Goal: Obtain resource: Download file/media

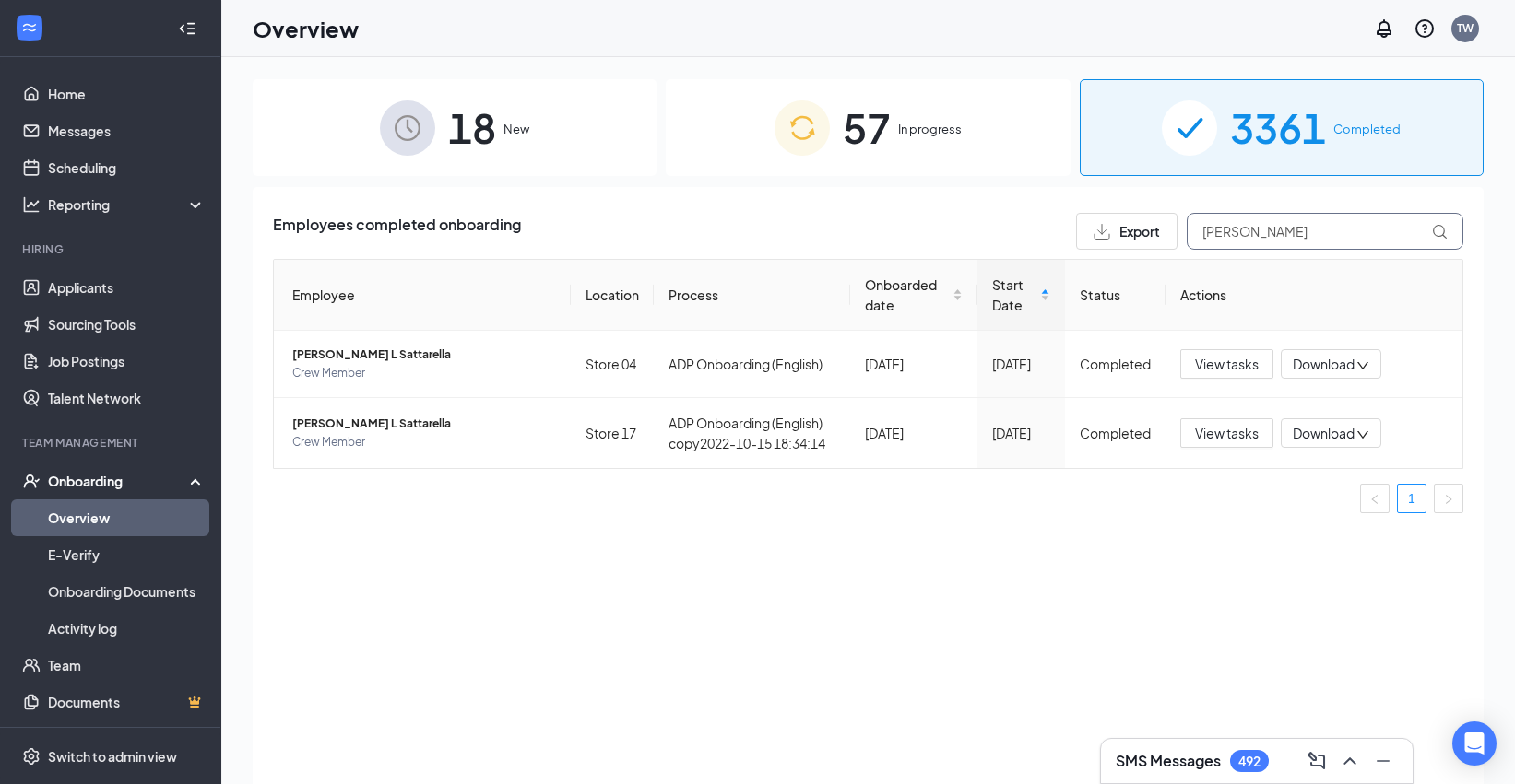
drag, startPoint x: 1275, startPoint y: 238, endPoint x: 1202, endPoint y: 235, distance: 73.1
click at [1202, 235] on input "[PERSON_NAME]" at bounding box center [1325, 231] width 277 height 37
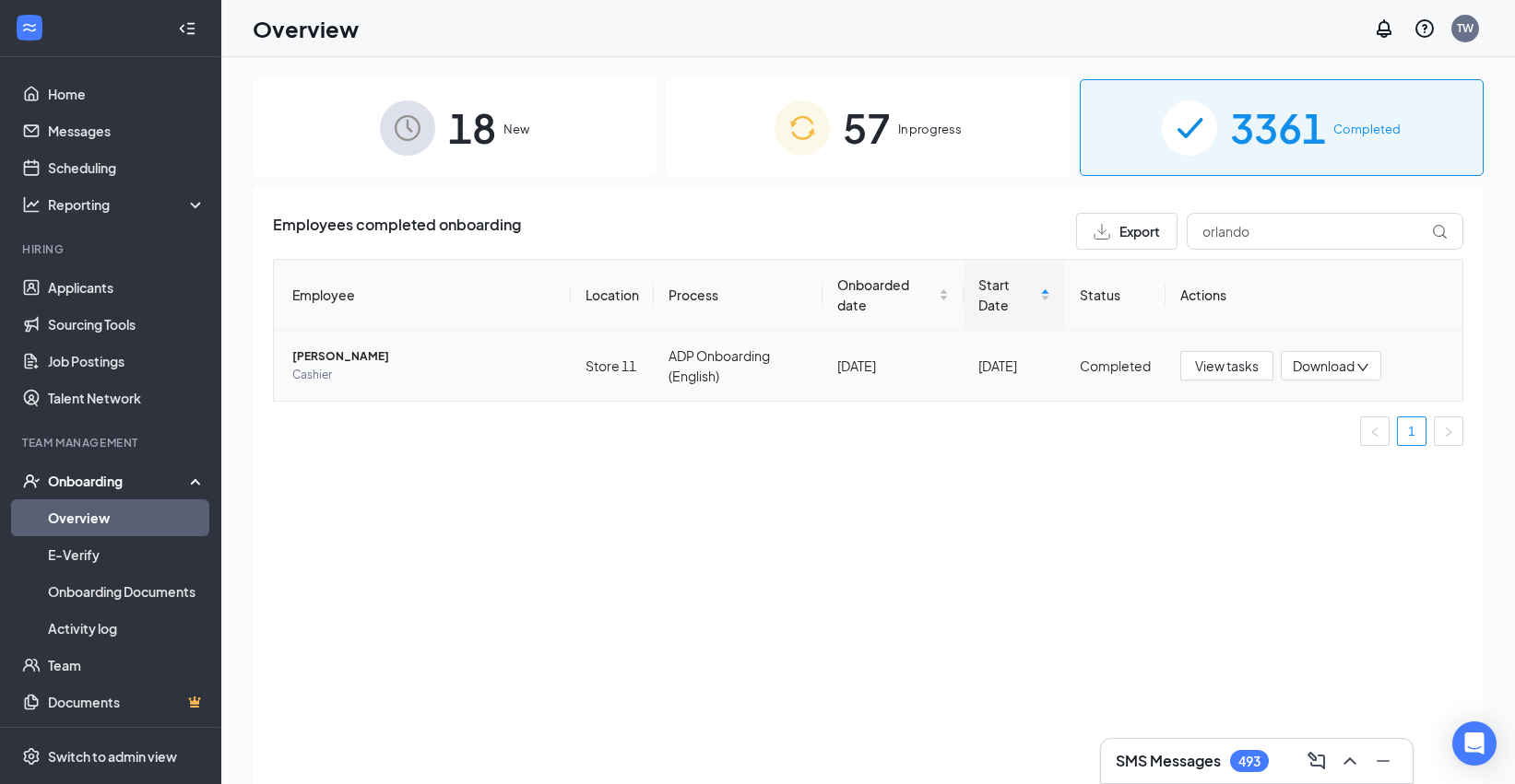
click at [1339, 372] on span "Download" at bounding box center [1324, 366] width 62 height 19
click at [1349, 449] on div "Download files" at bounding box center [1391, 452] width 199 height 22
click at [1352, 368] on body "Home Messages Scheduling Reporting Hiring Applicants Sourcing Tools Job Posting…" at bounding box center [758, 392] width 1515 height 784
click at [1341, 358] on span "Download" at bounding box center [1324, 366] width 62 height 19
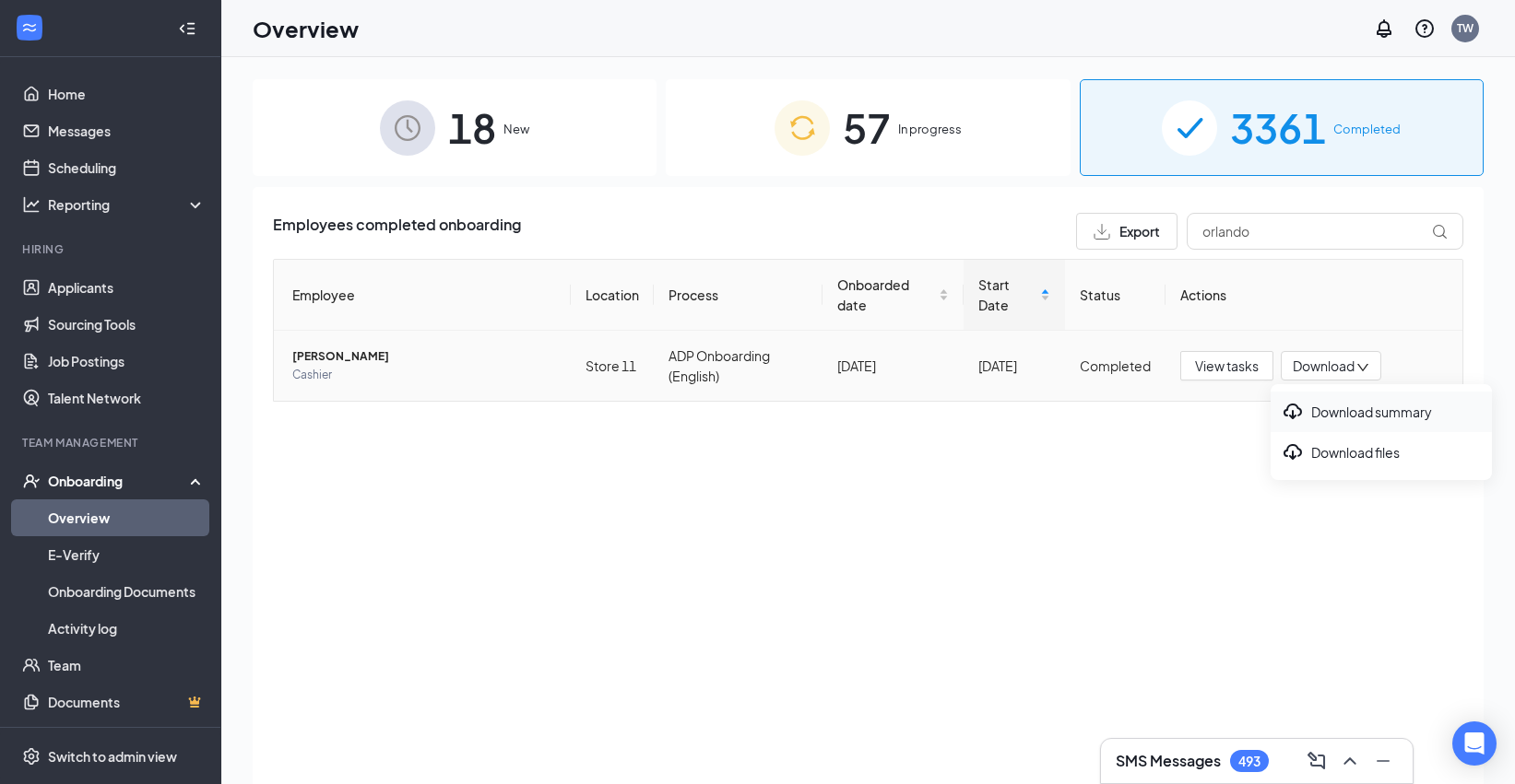
click at [1341, 411] on div "Download summary" at bounding box center [1381, 411] width 199 height 22
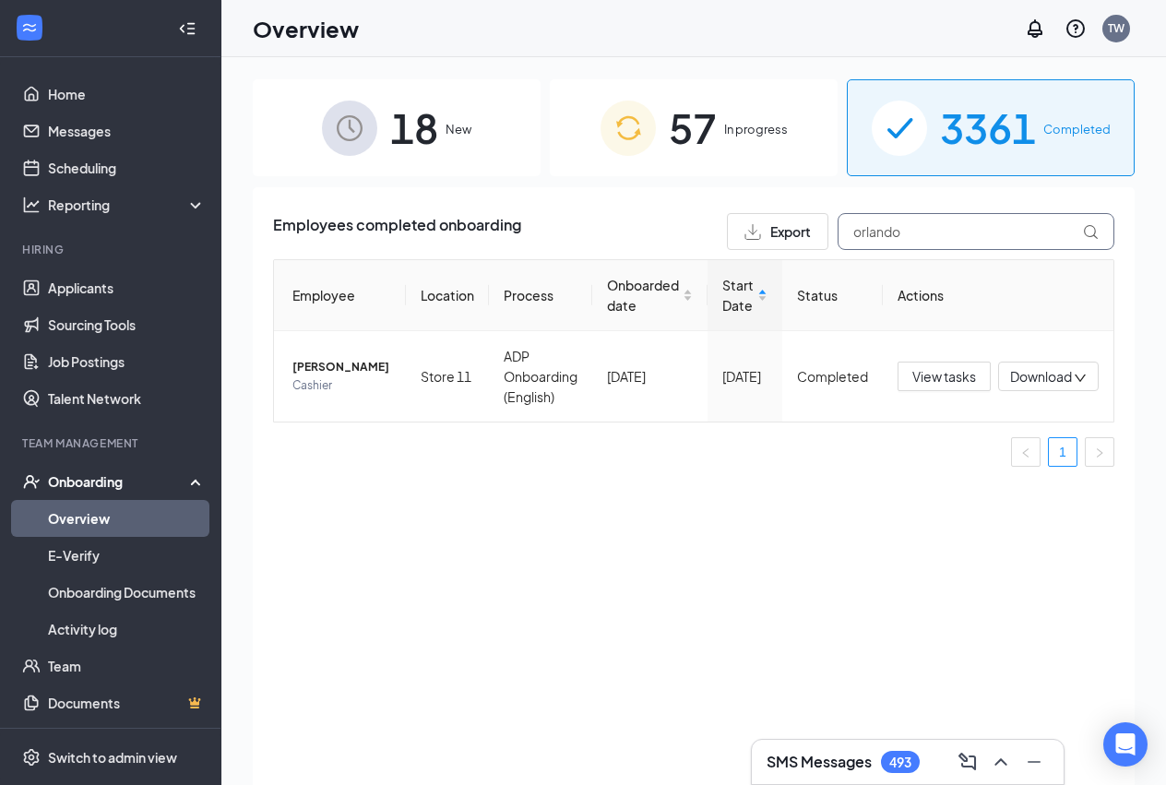
drag, startPoint x: 935, startPoint y: 225, endPoint x: 827, endPoint y: 228, distance: 108.0
click at [838, 228] on input "orlando" at bounding box center [976, 231] width 277 height 37
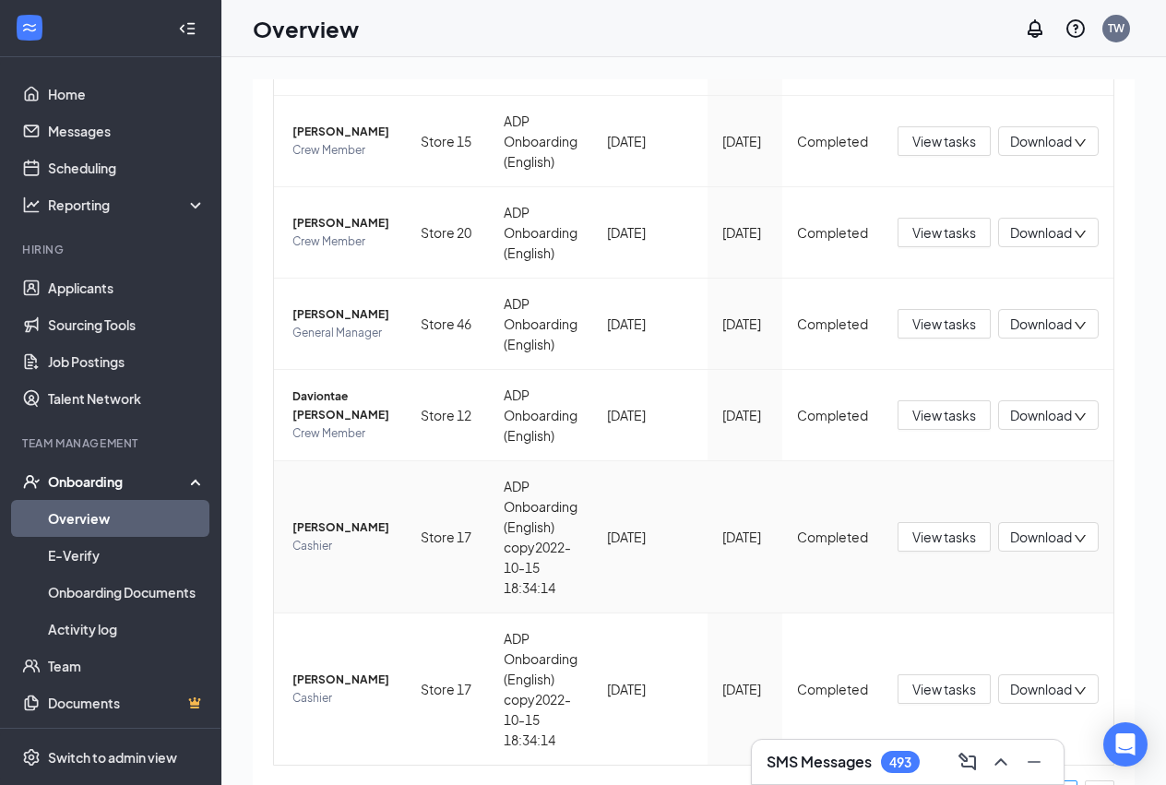
scroll to position [369, 0]
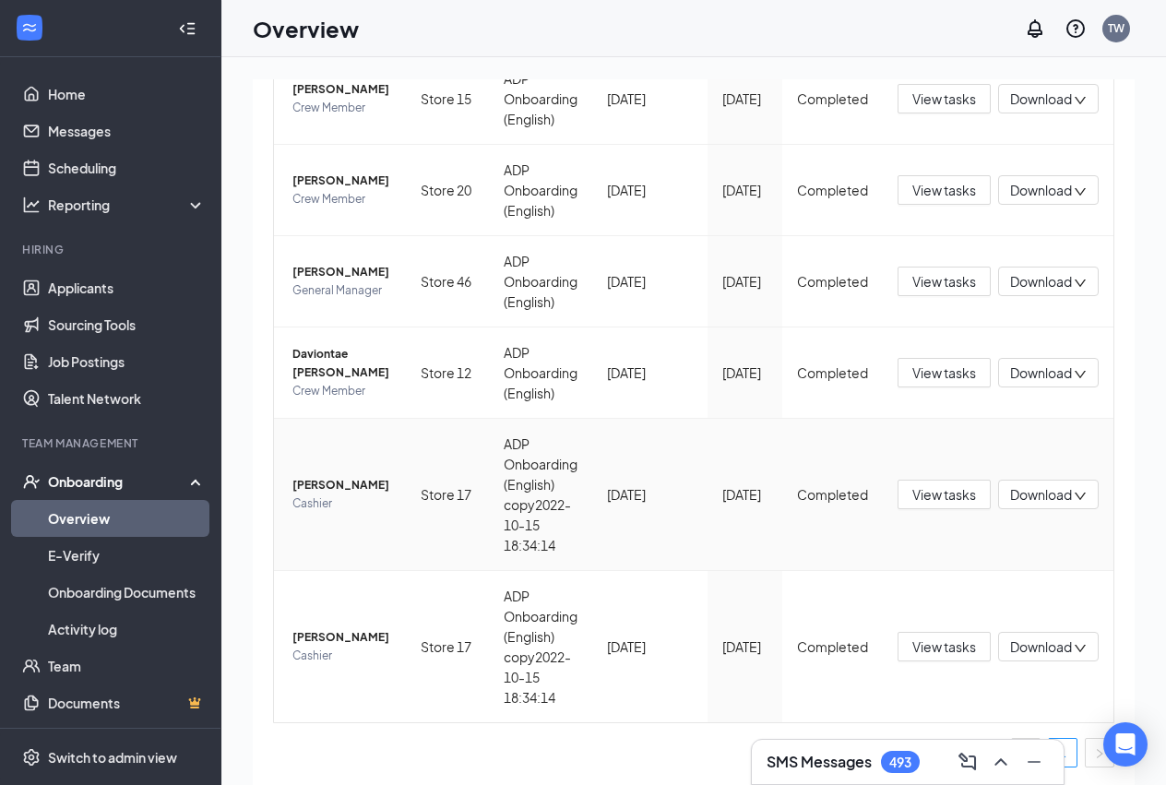
click at [1040, 505] on span "Download" at bounding box center [1042, 494] width 62 height 19
click at [994, 593] on div "Download summary" at bounding box center [959, 598] width 199 height 22
click at [1049, 642] on td "View tasks Download" at bounding box center [998, 646] width 231 height 151
click at [1029, 505] on span "Download" at bounding box center [1042, 494] width 62 height 19
click at [946, 640] on div "Download files" at bounding box center [959, 639] width 199 height 22
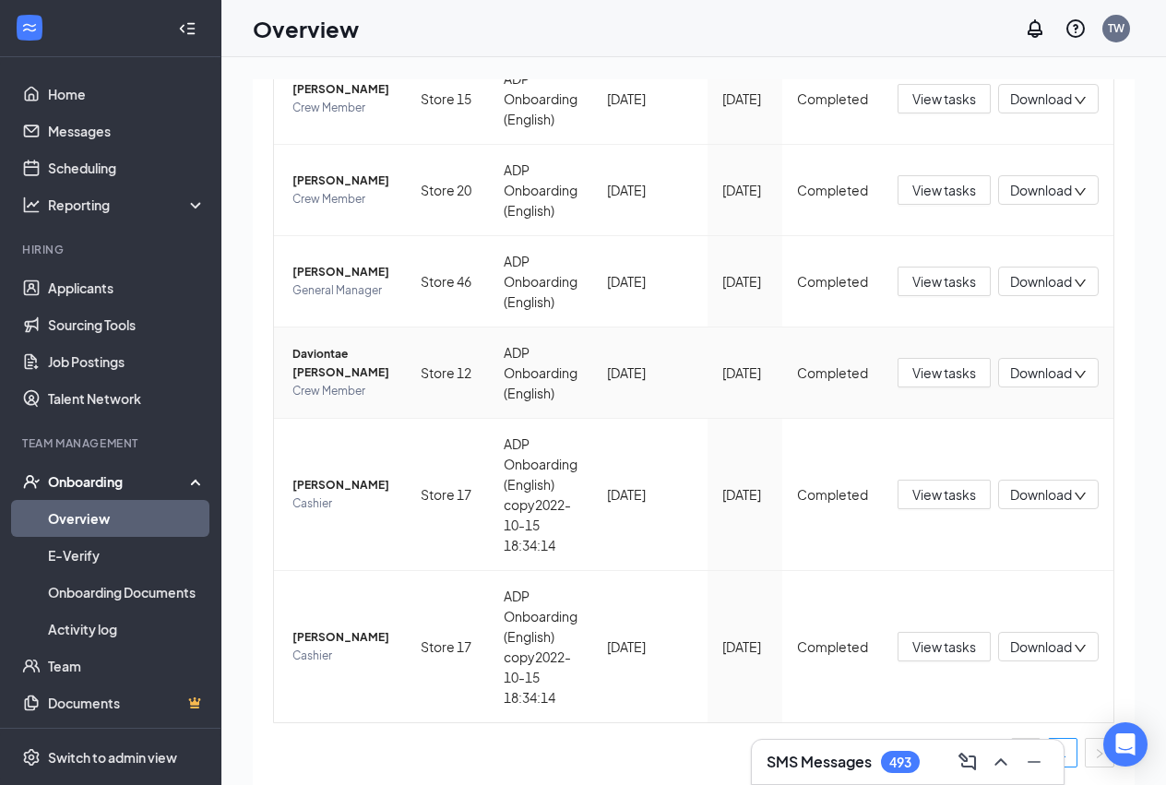
scroll to position [0, 0]
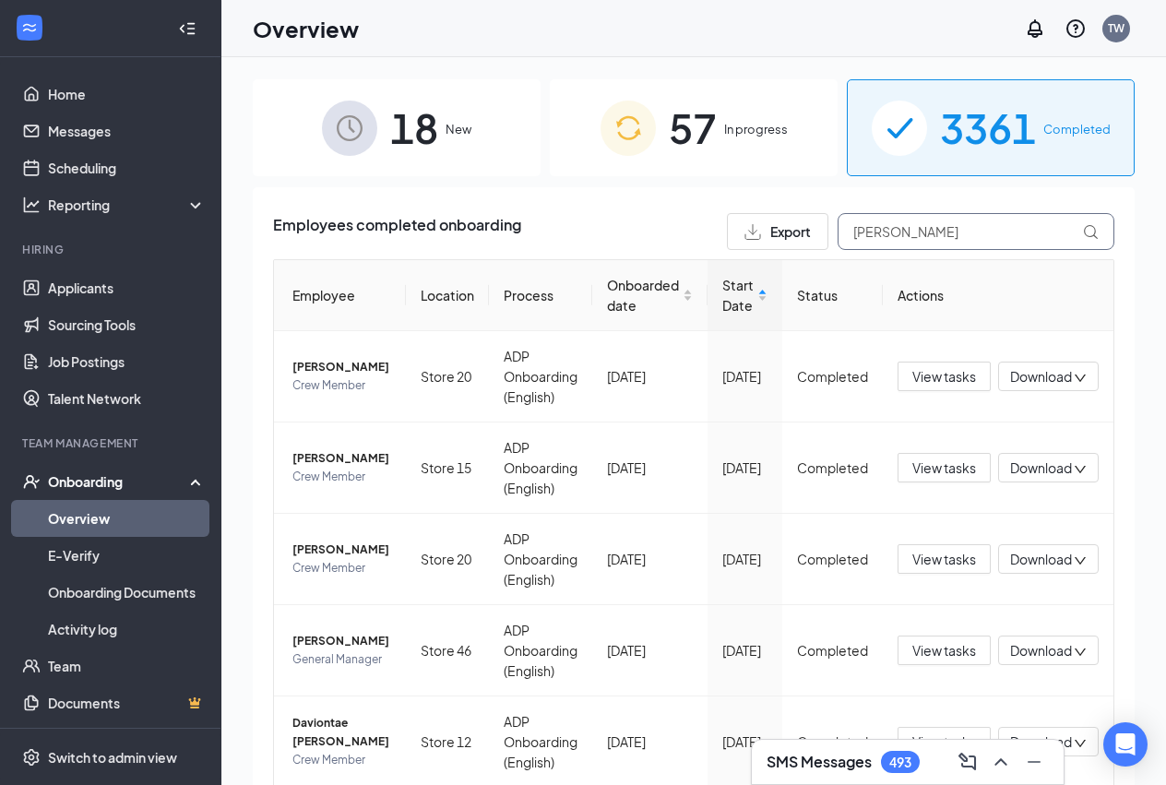
drag, startPoint x: 918, startPoint y: 228, endPoint x: 862, endPoint y: 235, distance: 56.8
click at [862, 235] on input "[PERSON_NAME]" at bounding box center [976, 231] width 277 height 37
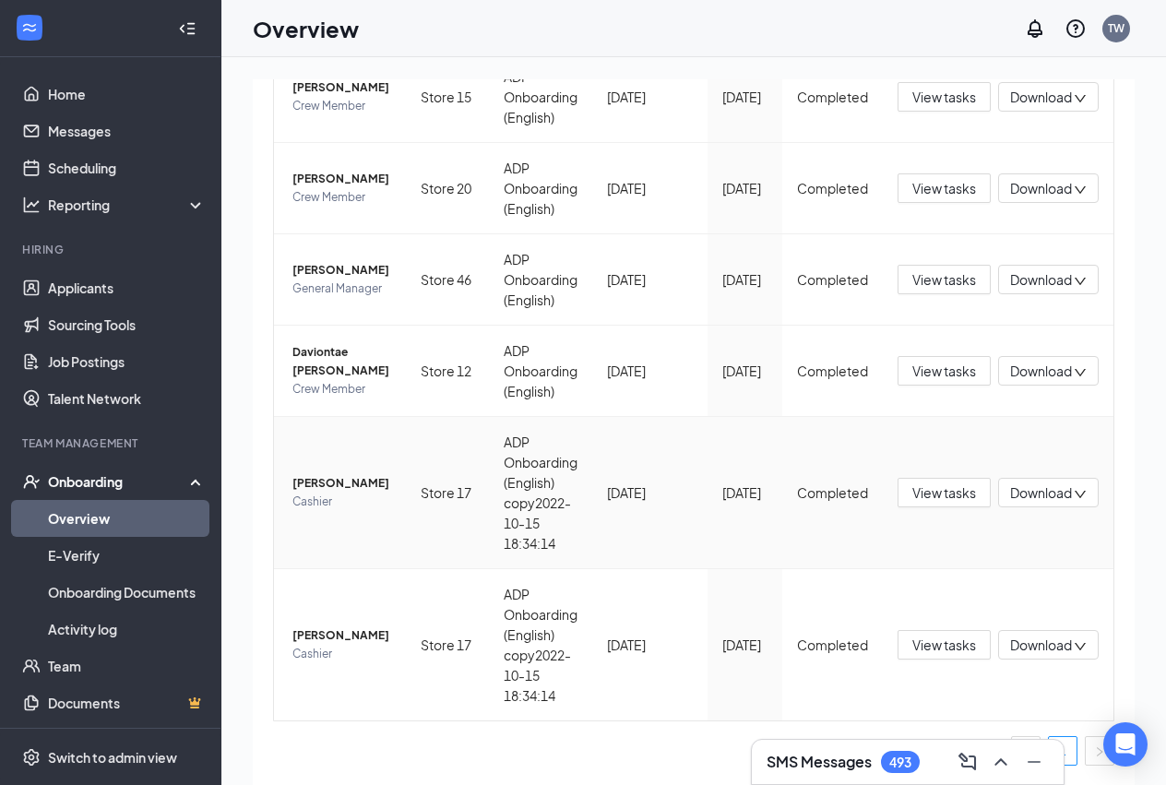
scroll to position [428, 0]
click at [1023, 652] on span "Download" at bounding box center [1042, 645] width 62 height 19
click at [976, 727] on div "Download files" at bounding box center [959, 732] width 199 height 22
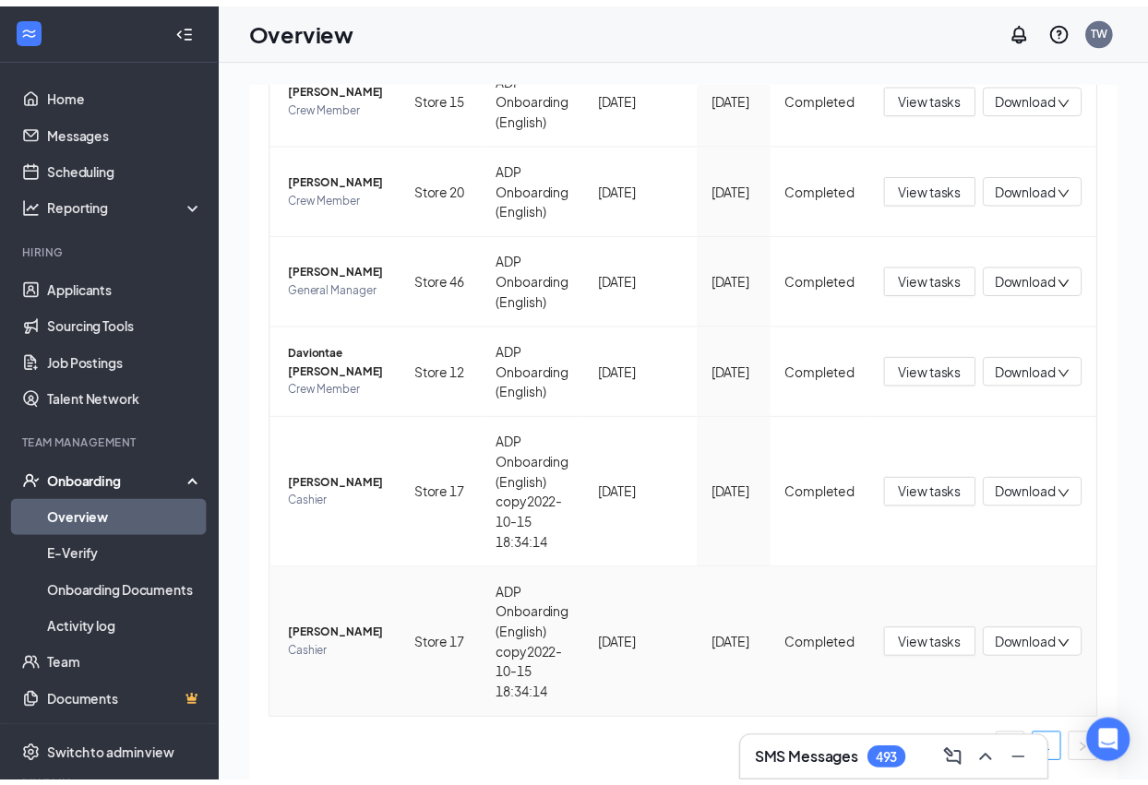
scroll to position [384, 0]
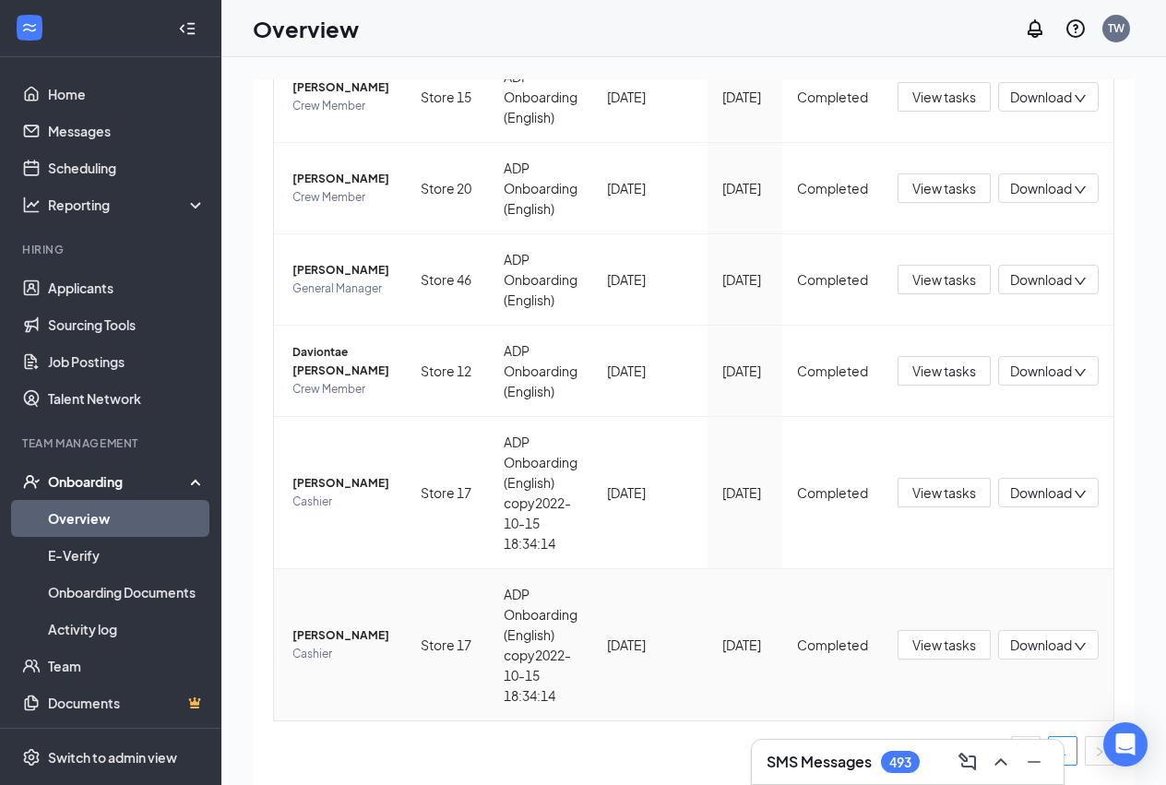
click at [1016, 640] on span "Download" at bounding box center [1042, 645] width 62 height 19
click at [982, 700] on div "Download summary" at bounding box center [973, 691] width 199 height 22
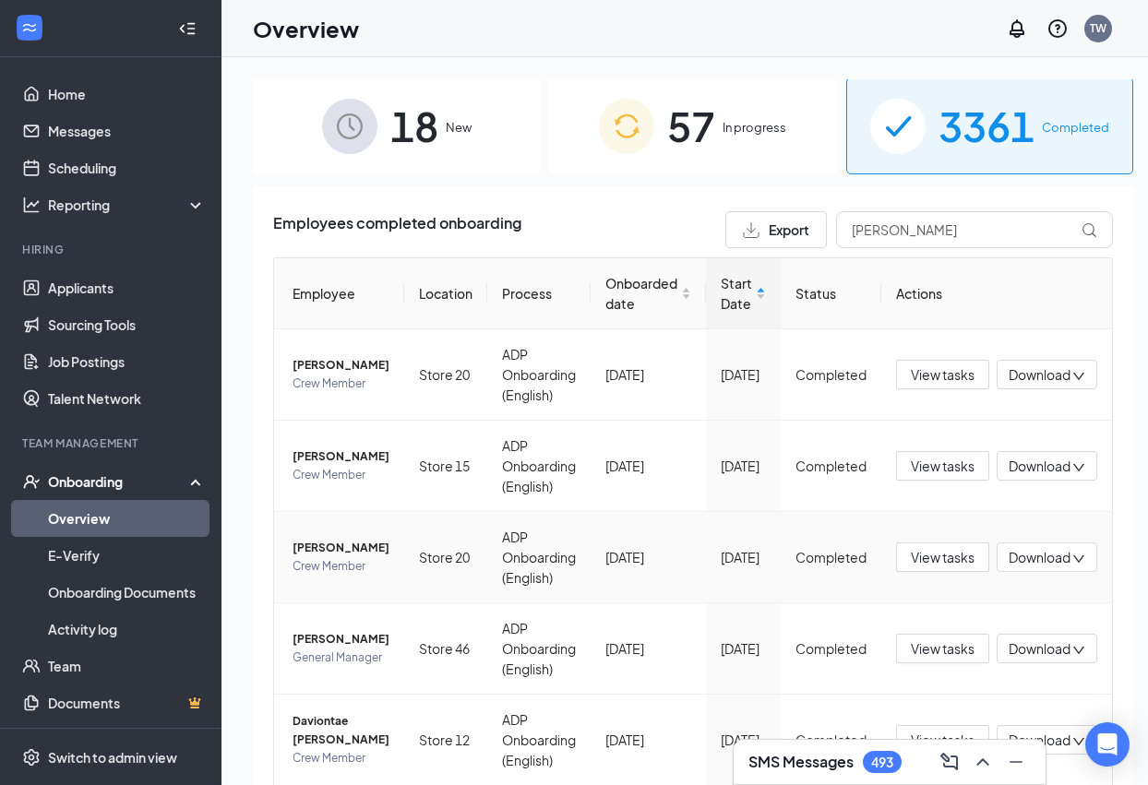
scroll to position [0, 0]
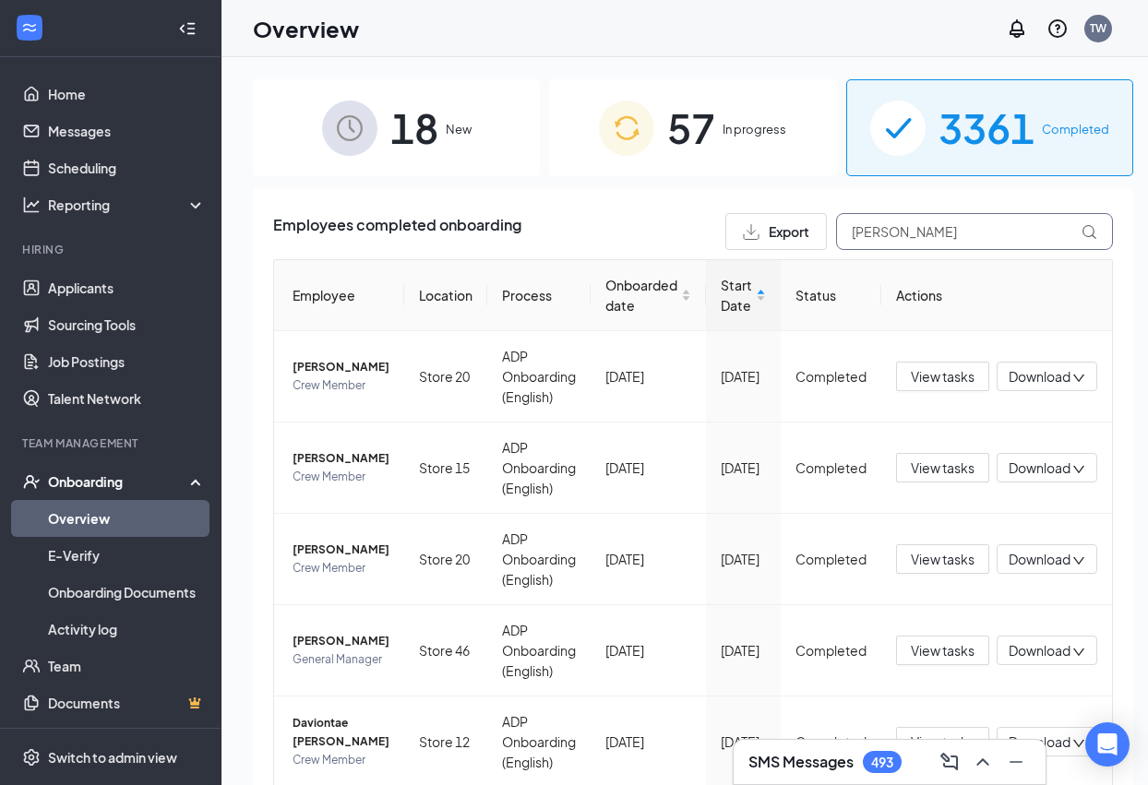
drag, startPoint x: 889, startPoint y: 239, endPoint x: 801, endPoint y: 237, distance: 87.7
click at [801, 237] on div "Export [PERSON_NAME]" at bounding box center [919, 231] width 388 height 37
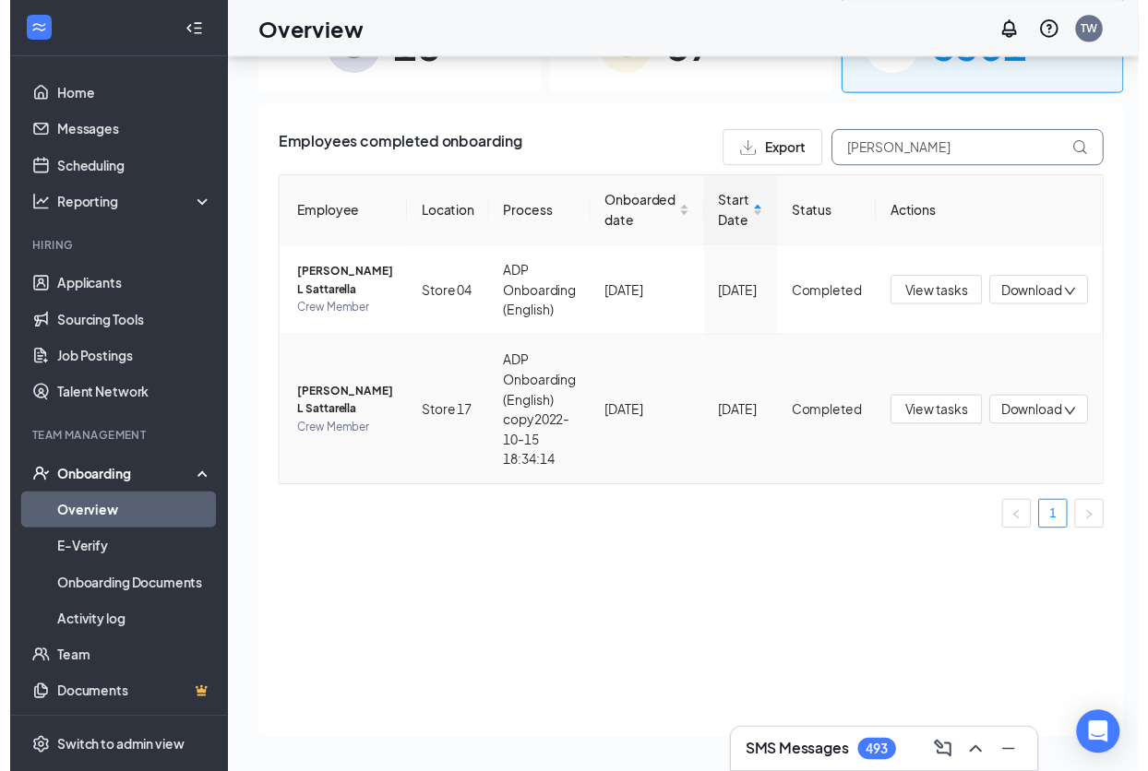
scroll to position [83, 0]
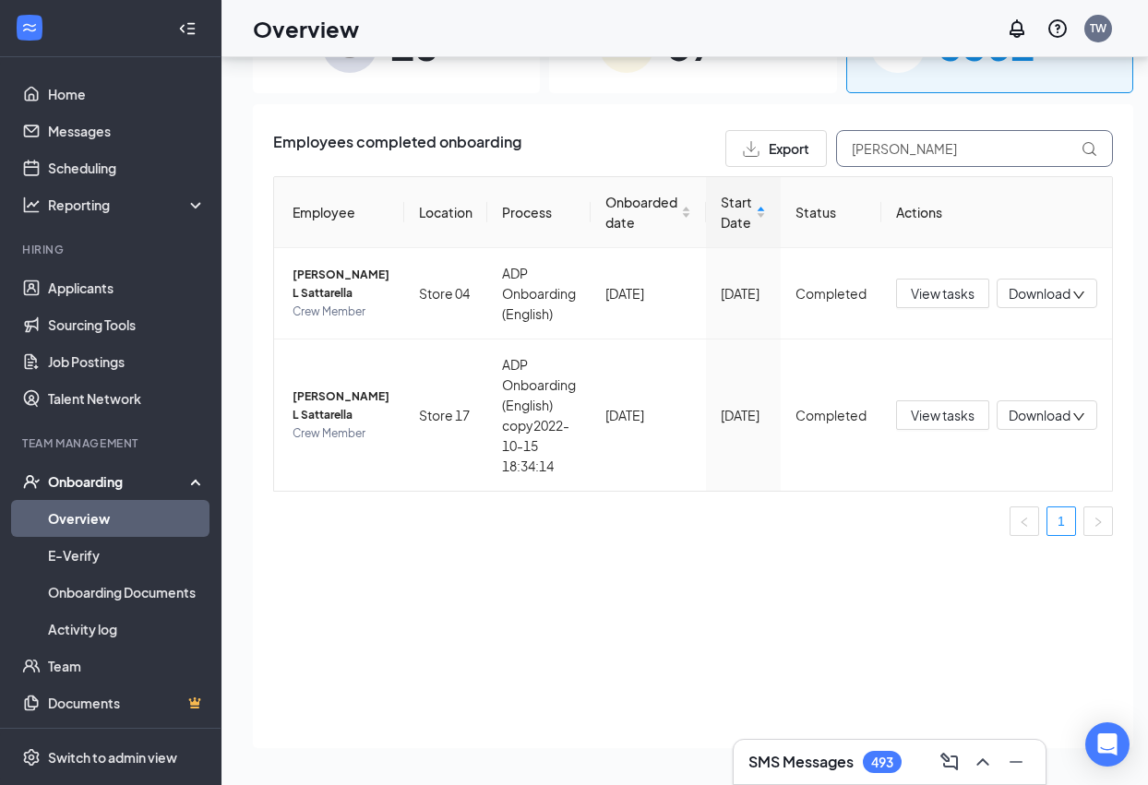
drag, startPoint x: 918, startPoint y: 162, endPoint x: 764, endPoint y: 156, distance: 154.2
click at [764, 156] on div "Export [PERSON_NAME]" at bounding box center [919, 148] width 388 height 37
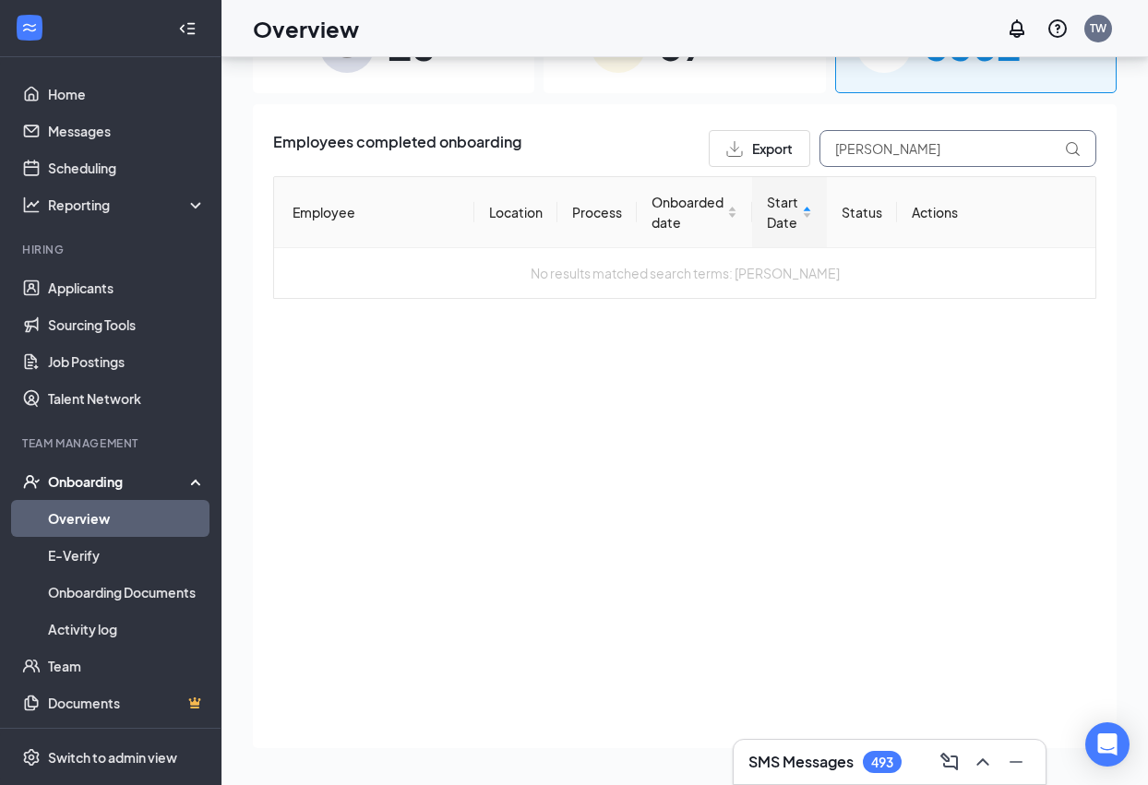
drag, startPoint x: 946, startPoint y: 163, endPoint x: 772, endPoint y: 154, distance: 173.7
click at [772, 154] on div "Export [PERSON_NAME]" at bounding box center [903, 148] width 388 height 37
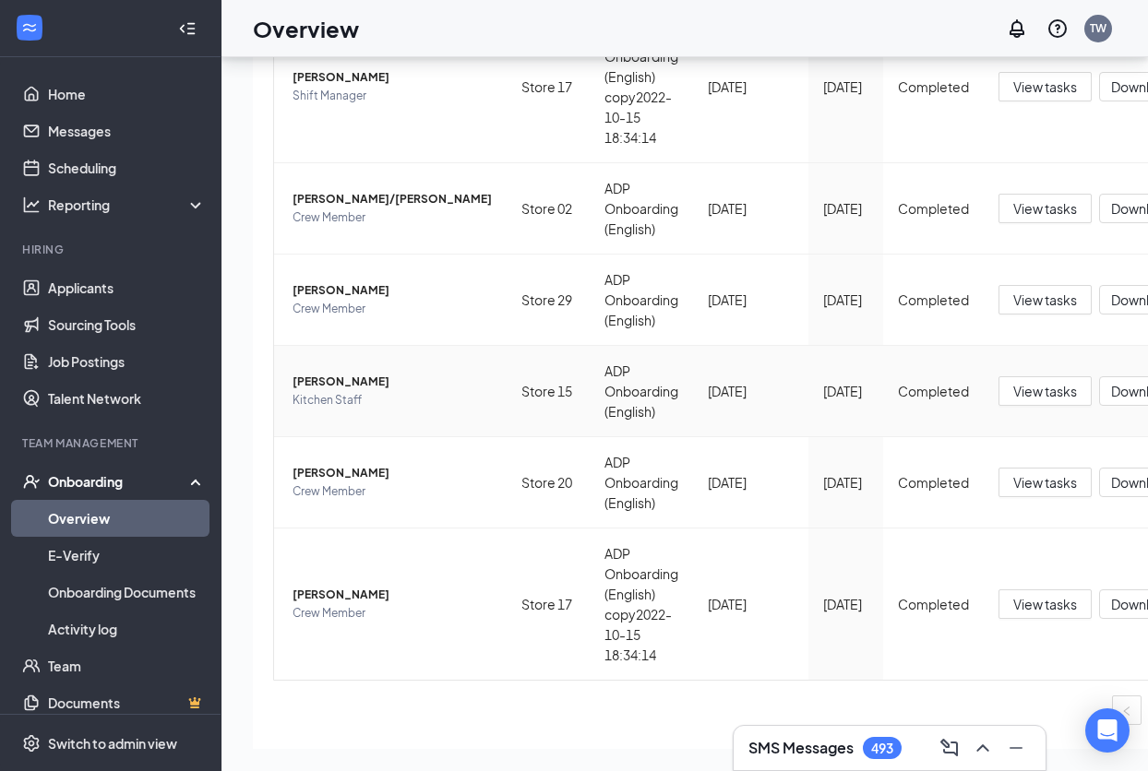
scroll to position [554, 0]
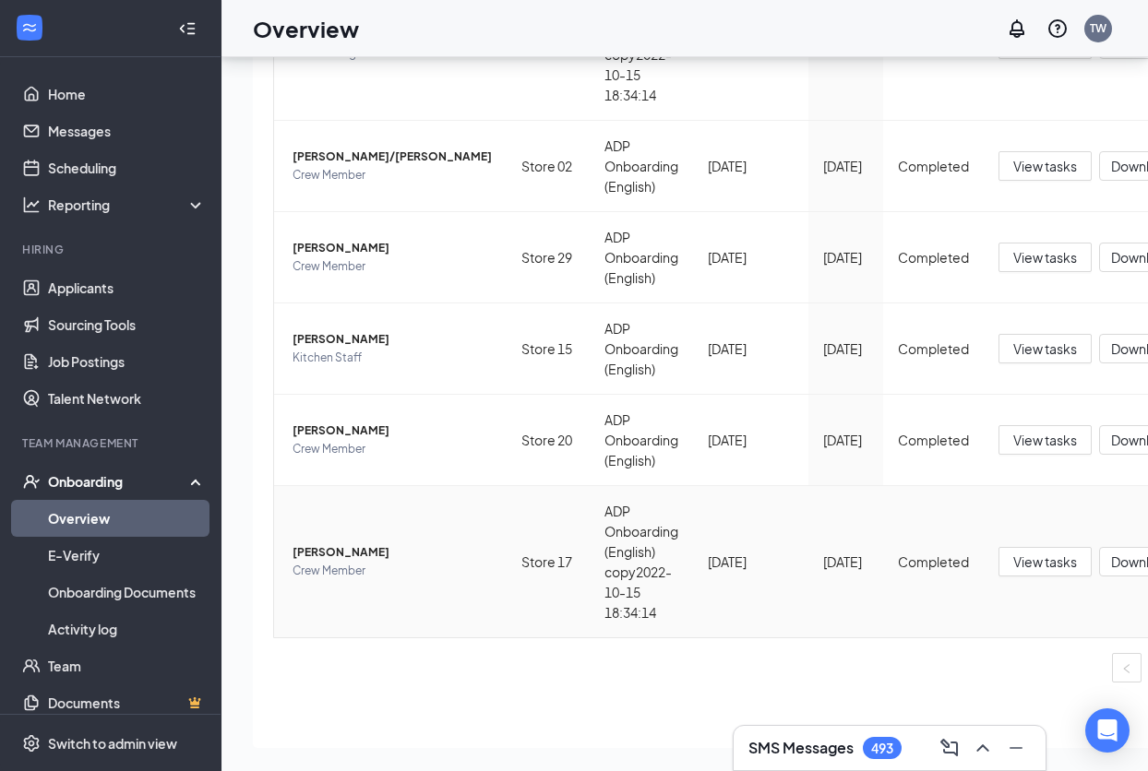
click at [1111, 559] on span "Download" at bounding box center [1142, 562] width 62 height 19
click at [984, 660] on li "Download files" at bounding box center [996, 648] width 221 height 41
click at [1111, 556] on span "Download" at bounding box center [1142, 562] width 62 height 19
click at [1022, 616] on div "Download summary" at bounding box center [996, 608] width 199 height 22
click at [1099, 575] on div "Download" at bounding box center [1149, 562] width 101 height 30
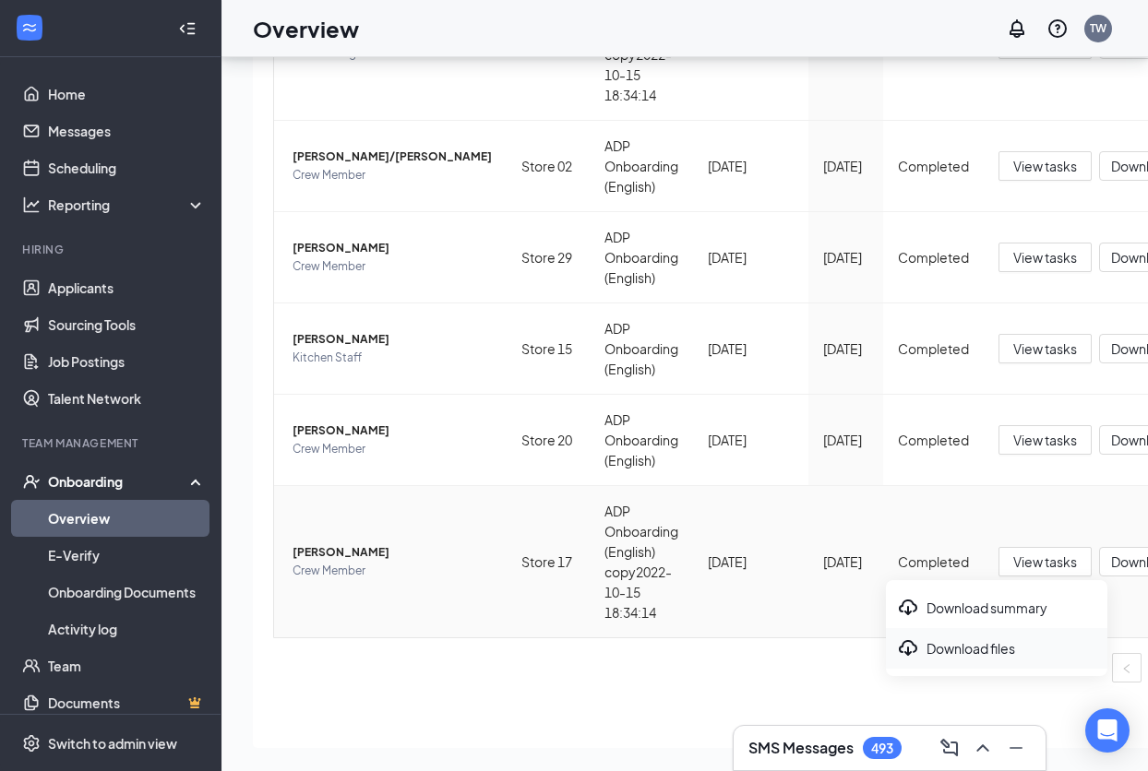
click at [990, 650] on div "Download files" at bounding box center [996, 649] width 199 height 22
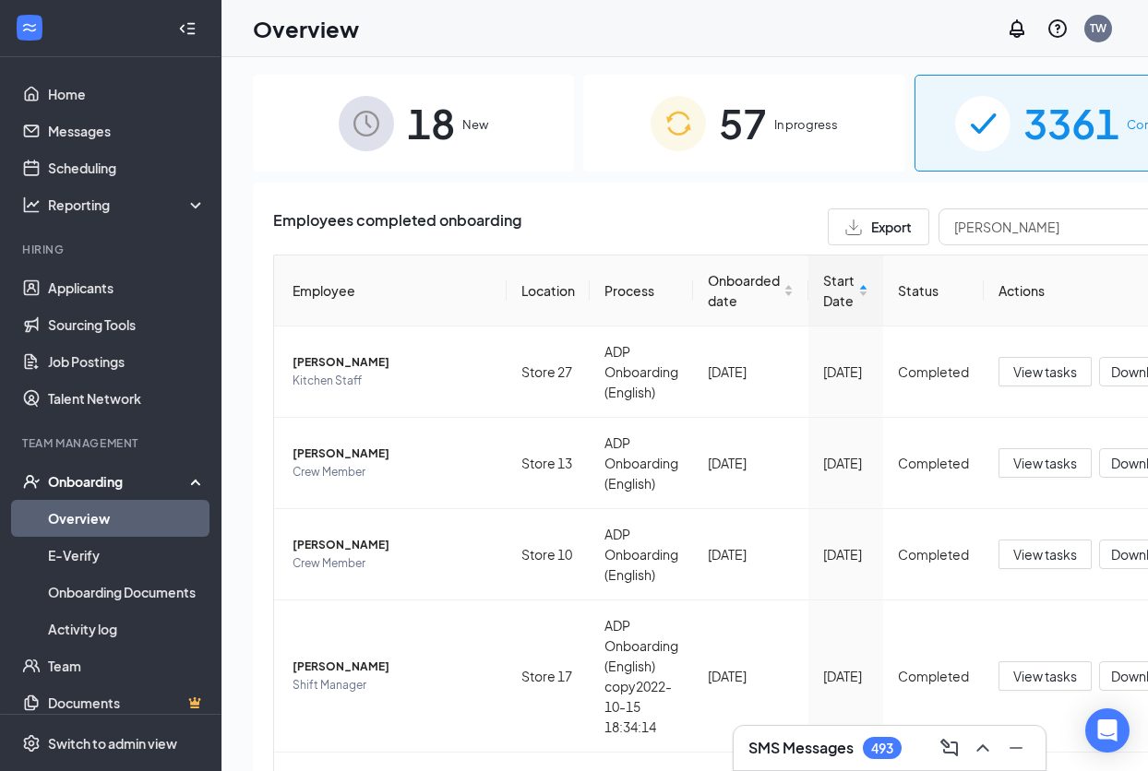
scroll to position [0, 0]
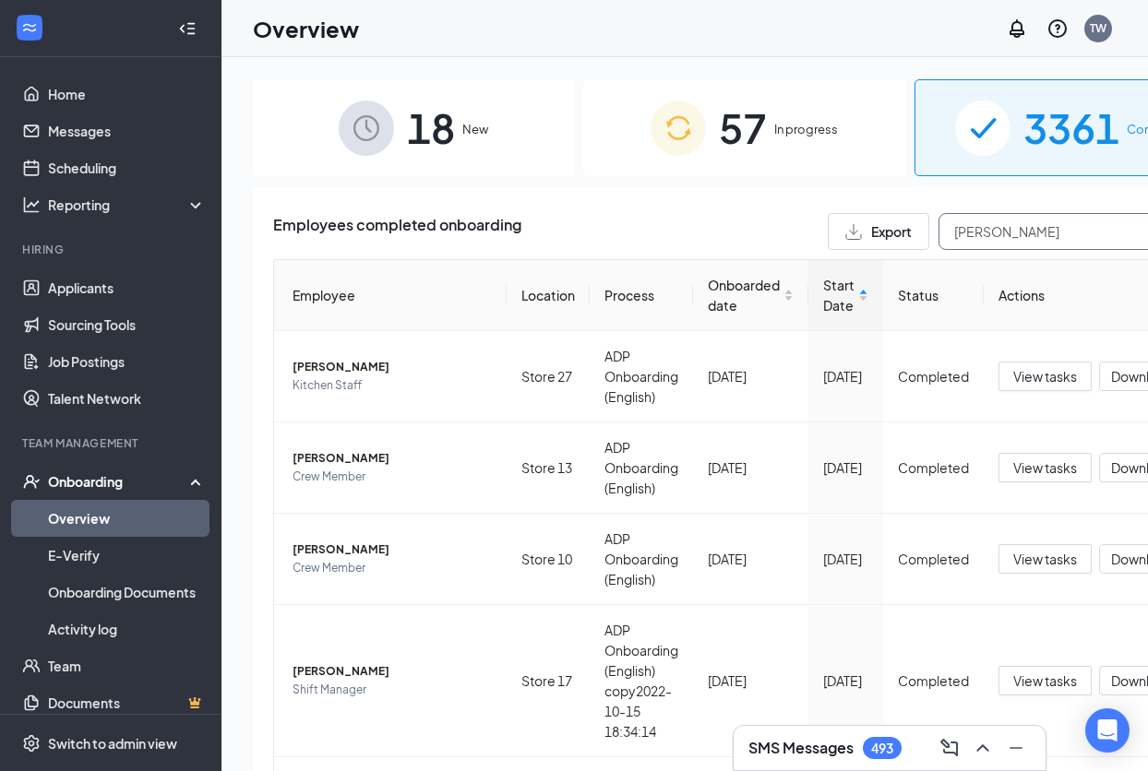
drag, startPoint x: 914, startPoint y: 232, endPoint x: 857, endPoint y: 235, distance: 56.4
click at [939, 235] on input "[PERSON_NAME]" at bounding box center [1077, 231] width 277 height 37
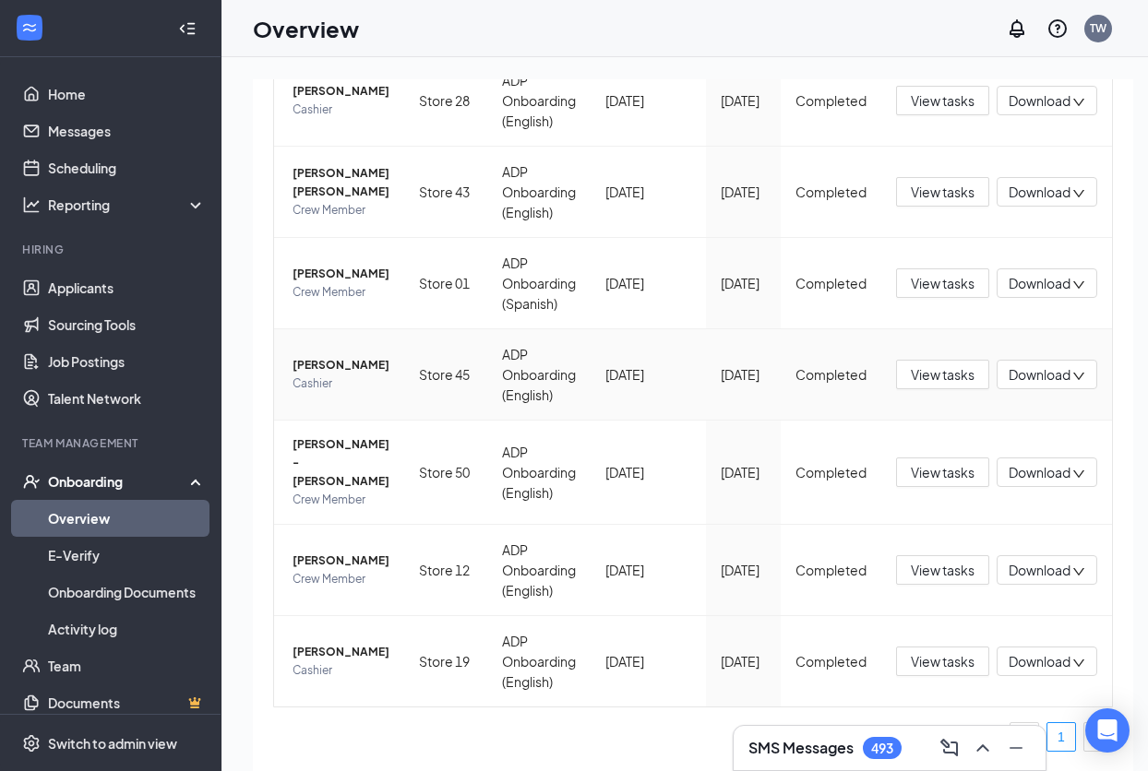
scroll to position [332, 0]
click at [1072, 670] on icon "down" at bounding box center [1078, 663] width 13 height 13
click at [984, 724] on div "Download summary" at bounding box center [957, 722] width 199 height 22
click at [1015, 672] on span "Download" at bounding box center [1040, 661] width 62 height 19
click at [987, 724] on div "Download summary" at bounding box center [957, 722] width 199 height 22
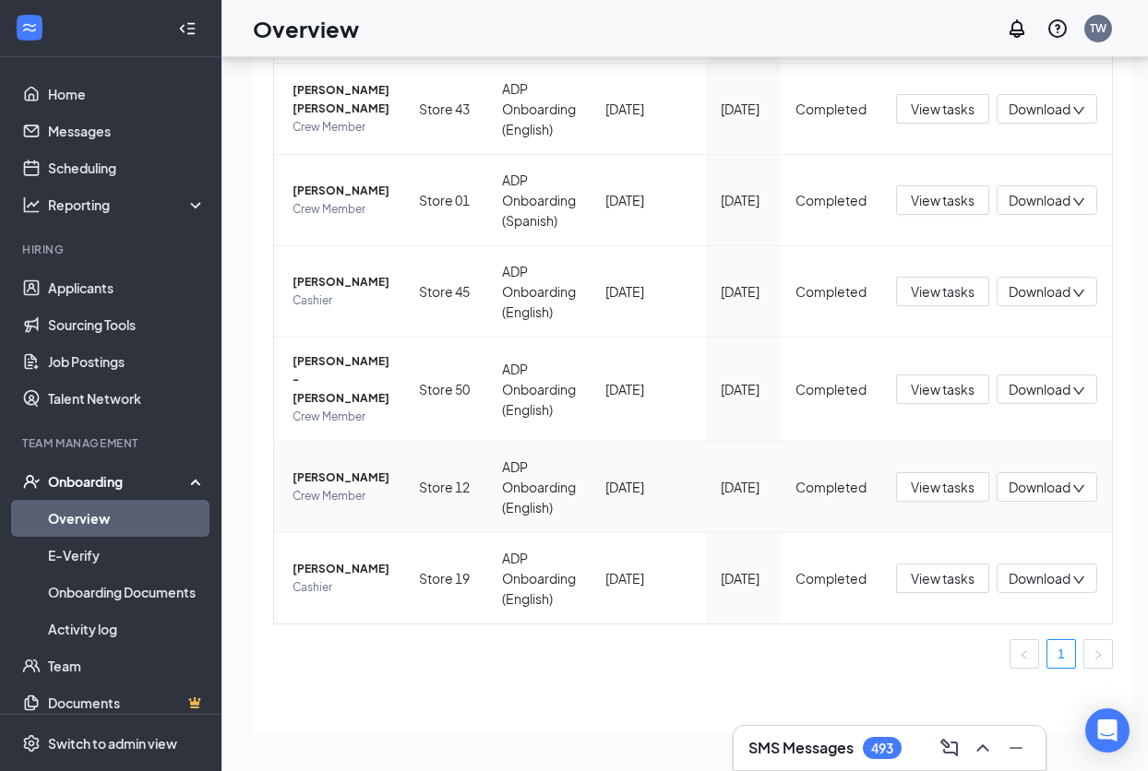
scroll to position [97, 0]
click at [1025, 587] on span "Download" at bounding box center [1040, 578] width 62 height 19
click at [959, 668] on div "Download files" at bounding box center [957, 679] width 199 height 22
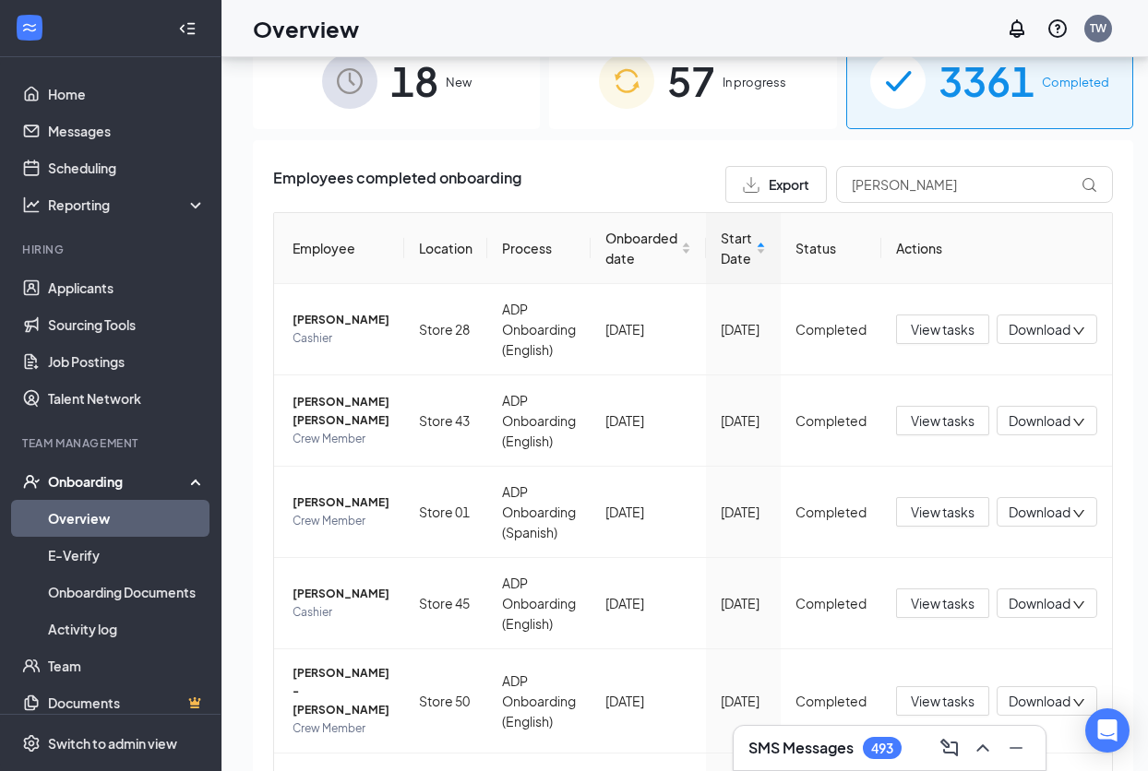
scroll to position [0, 0]
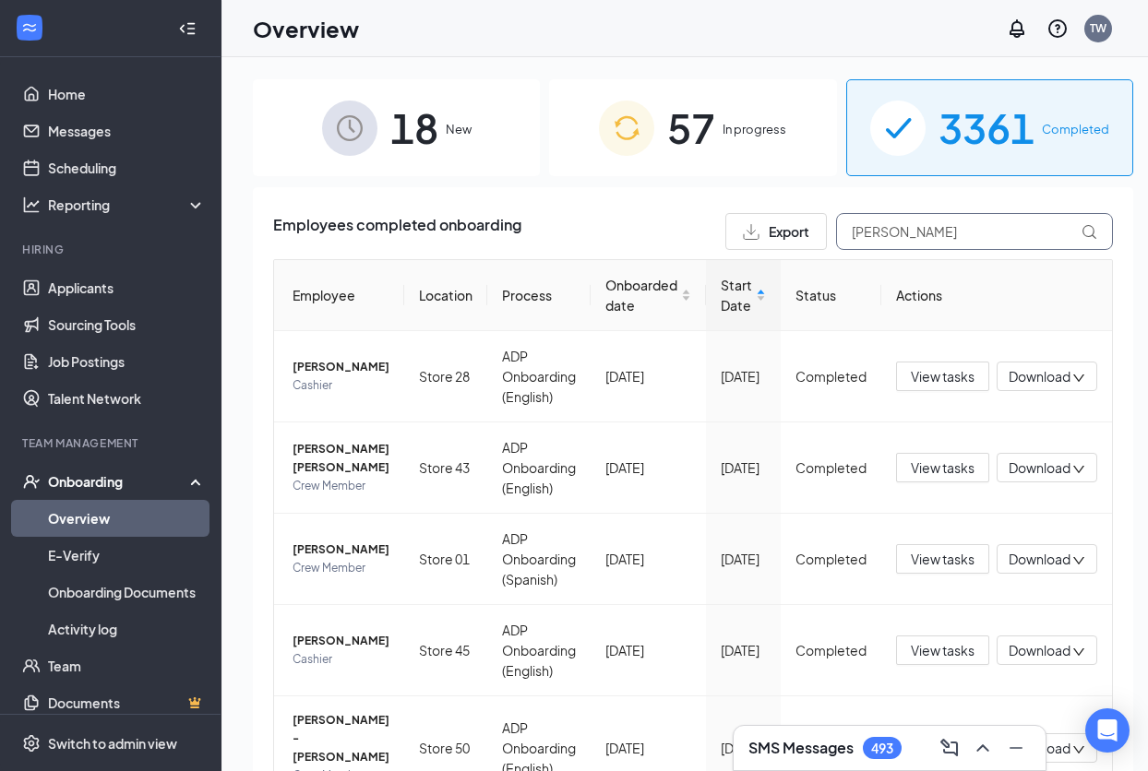
drag, startPoint x: 920, startPoint y: 233, endPoint x: 762, endPoint y: 234, distance: 157.8
click at [762, 234] on div "Export [PERSON_NAME]" at bounding box center [919, 231] width 388 height 37
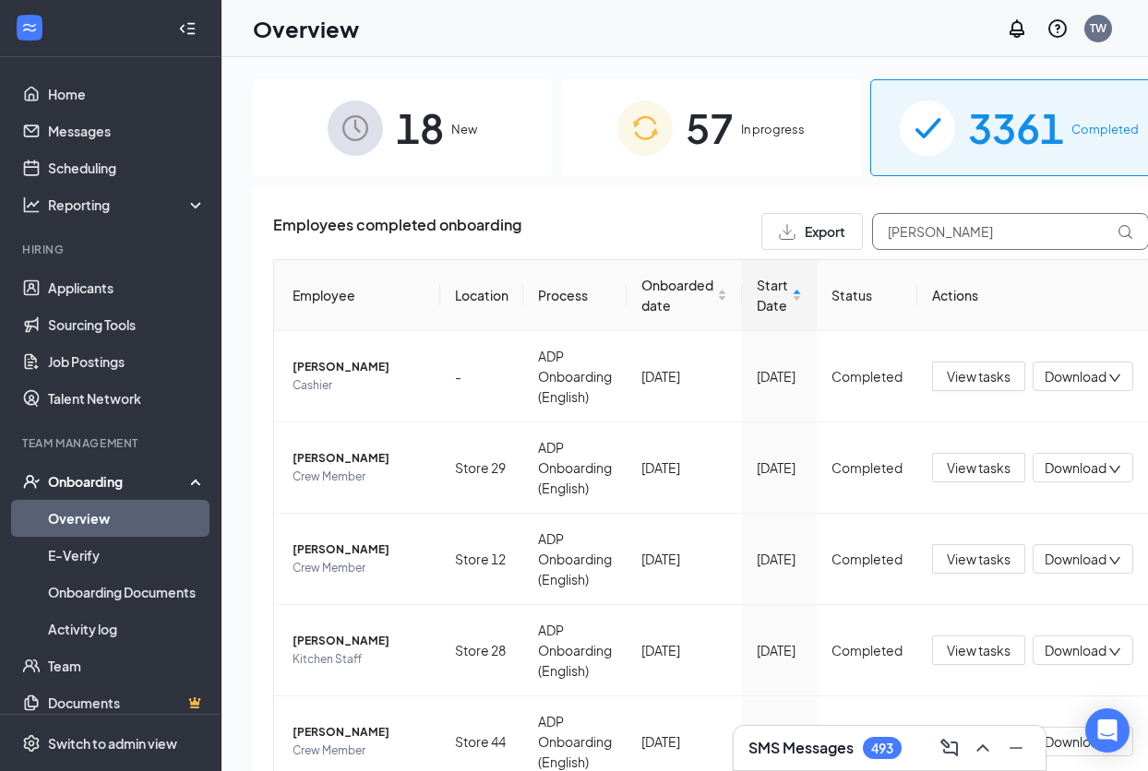
type input "[PERSON_NAME]"
click at [741, 134] on span "In progress" at bounding box center [773, 129] width 64 height 18
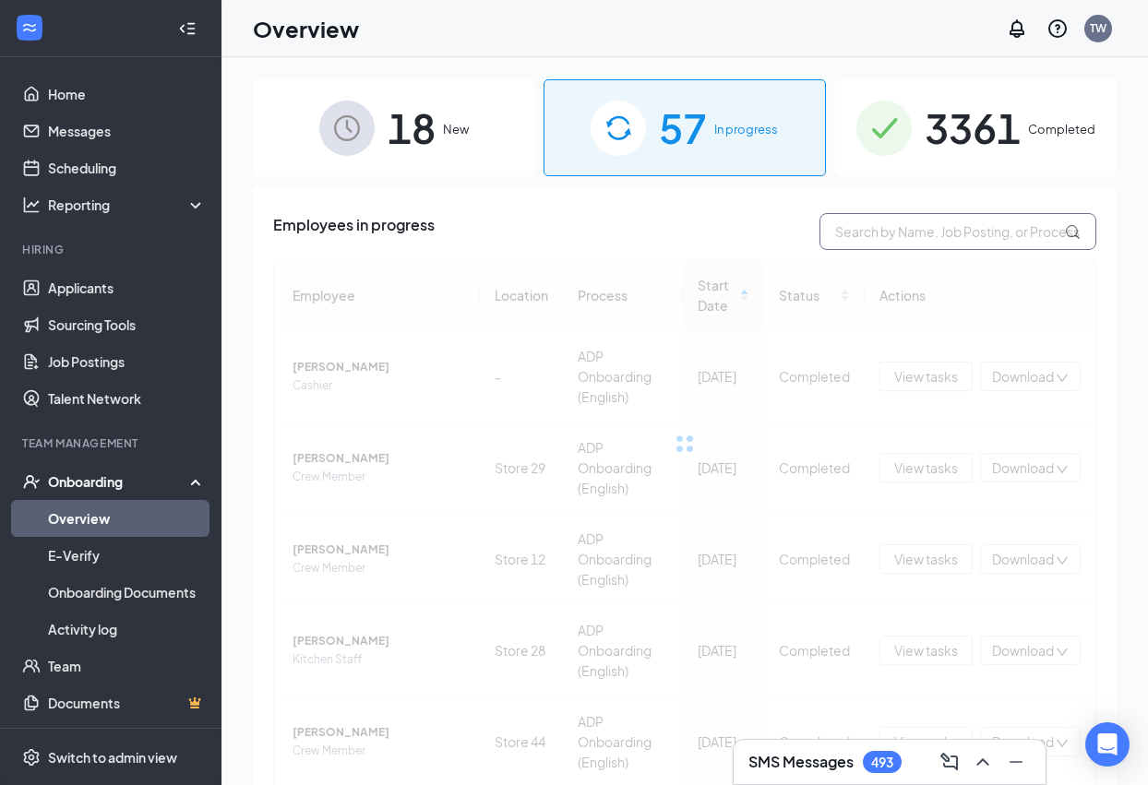
click at [879, 229] on input "text" at bounding box center [957, 231] width 277 height 37
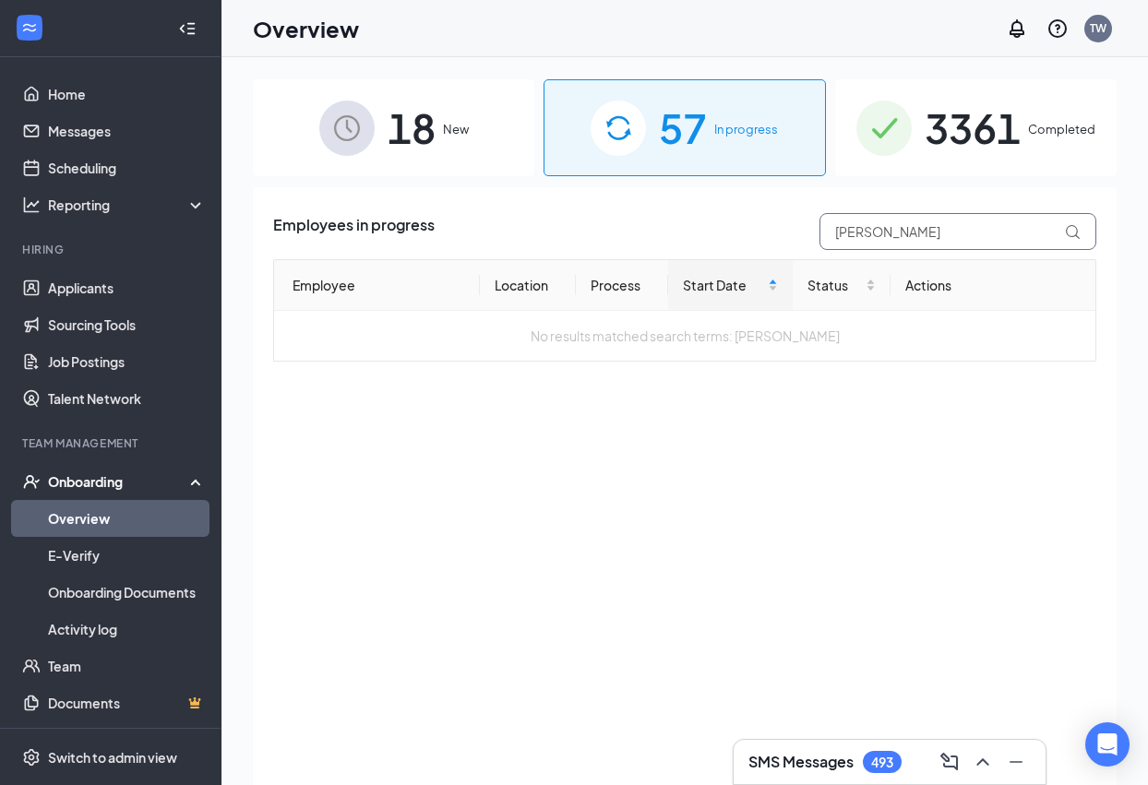
drag, startPoint x: 911, startPoint y: 233, endPoint x: 810, endPoint y: 233, distance: 100.6
click at [810, 233] on div "[PERSON_NAME]" at bounding box center [953, 231] width 286 height 37
type input "[PERSON_NAME]"
click at [993, 124] on span "3361" at bounding box center [973, 128] width 96 height 64
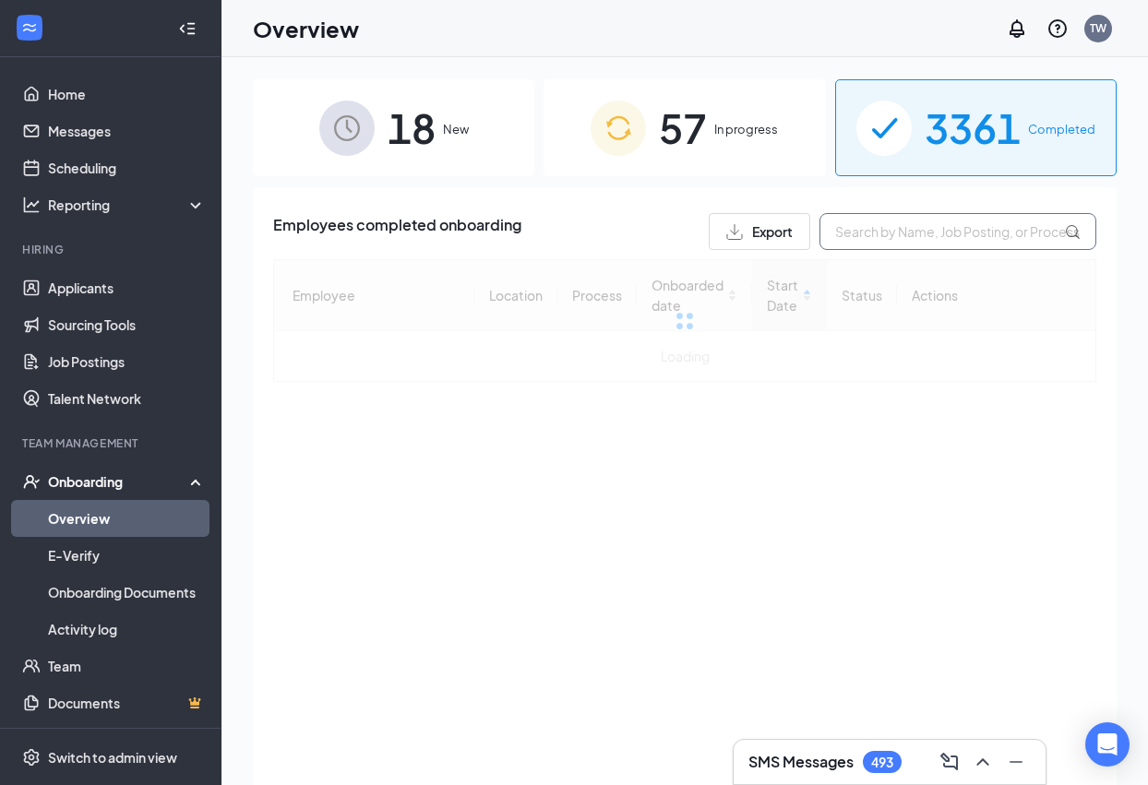
click at [909, 245] on input "text" at bounding box center [957, 231] width 277 height 37
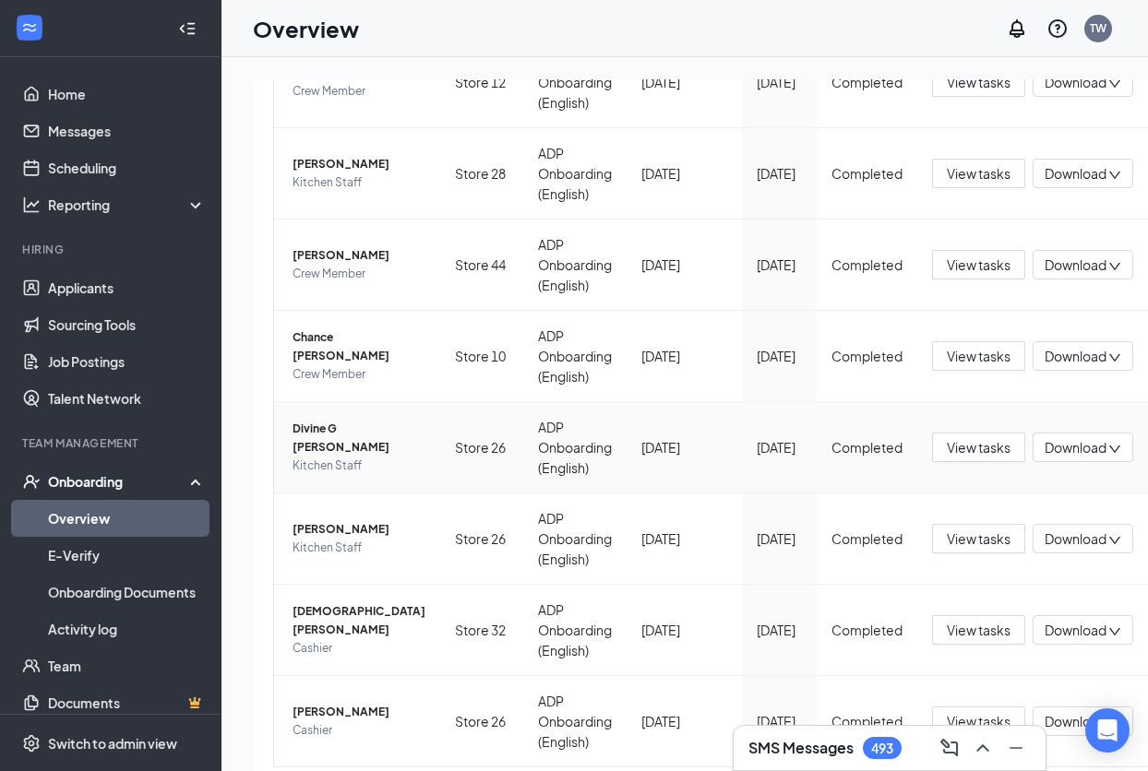
scroll to position [119, 0]
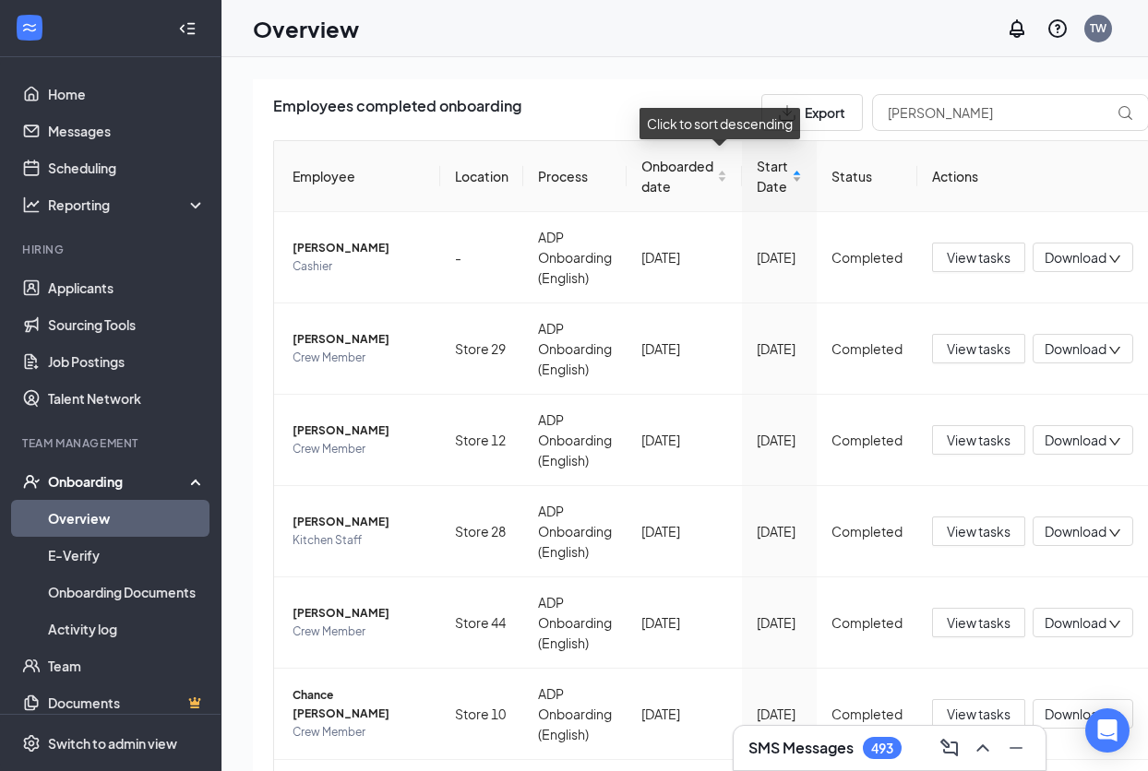
click at [757, 173] on div "Start Date" at bounding box center [779, 176] width 45 height 41
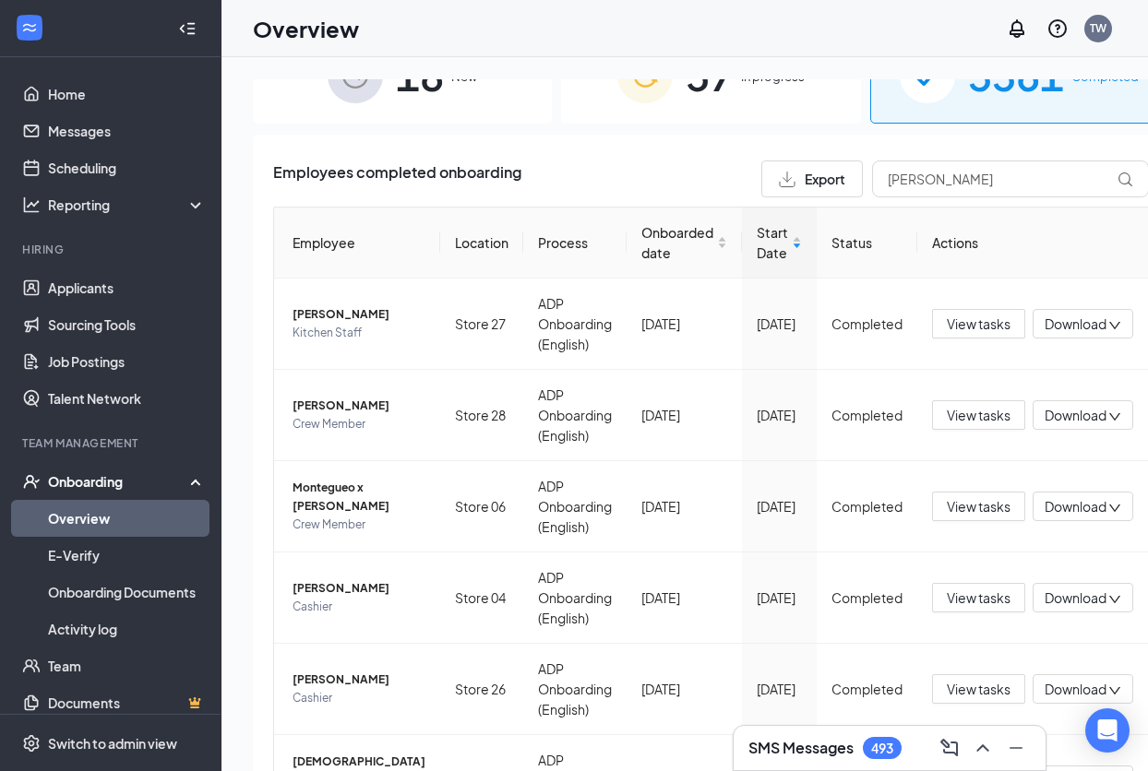
scroll to position [27, 0]
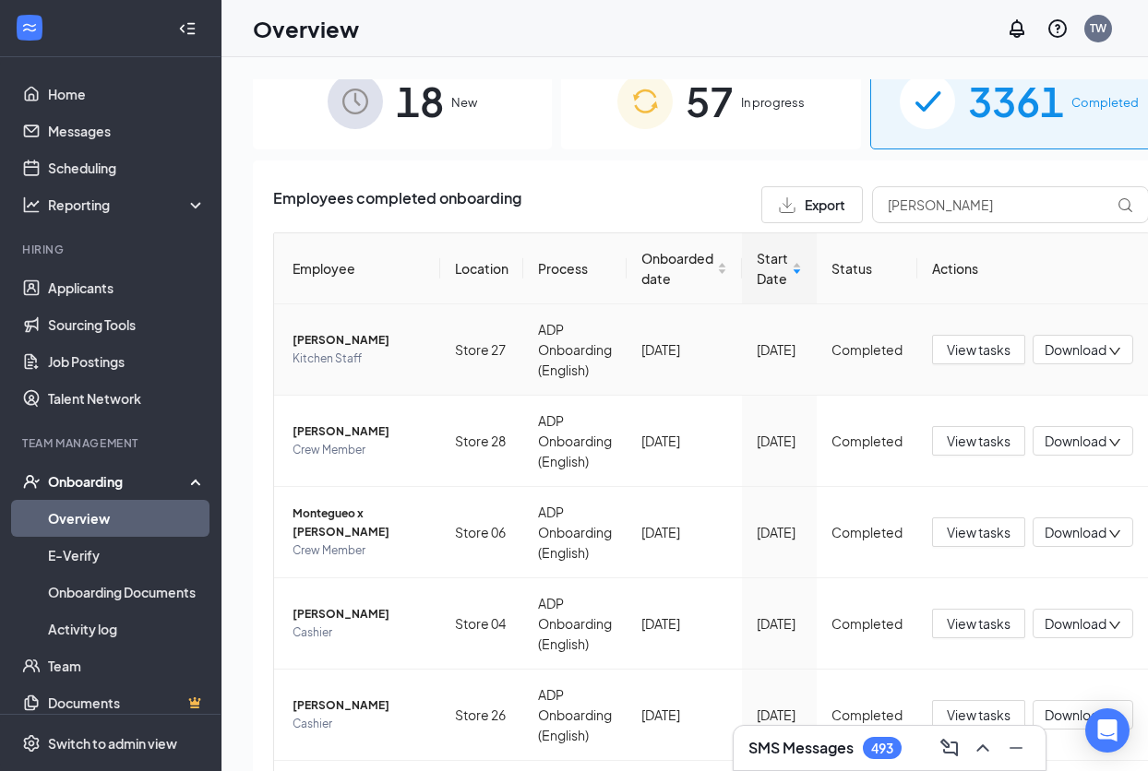
click at [1045, 355] on span "Download" at bounding box center [1076, 350] width 62 height 19
drag, startPoint x: 972, startPoint y: 434, endPoint x: 1000, endPoint y: 398, distance: 46.0
click at [972, 432] on div "Download files" at bounding box center [965, 436] width 199 height 22
click at [1043, 354] on body "Home Messages Scheduling Reporting Hiring Applicants Sourcing Tools Job Posting…" at bounding box center [574, 385] width 1148 height 771
click at [1045, 355] on span "Download" at bounding box center [1076, 350] width 62 height 19
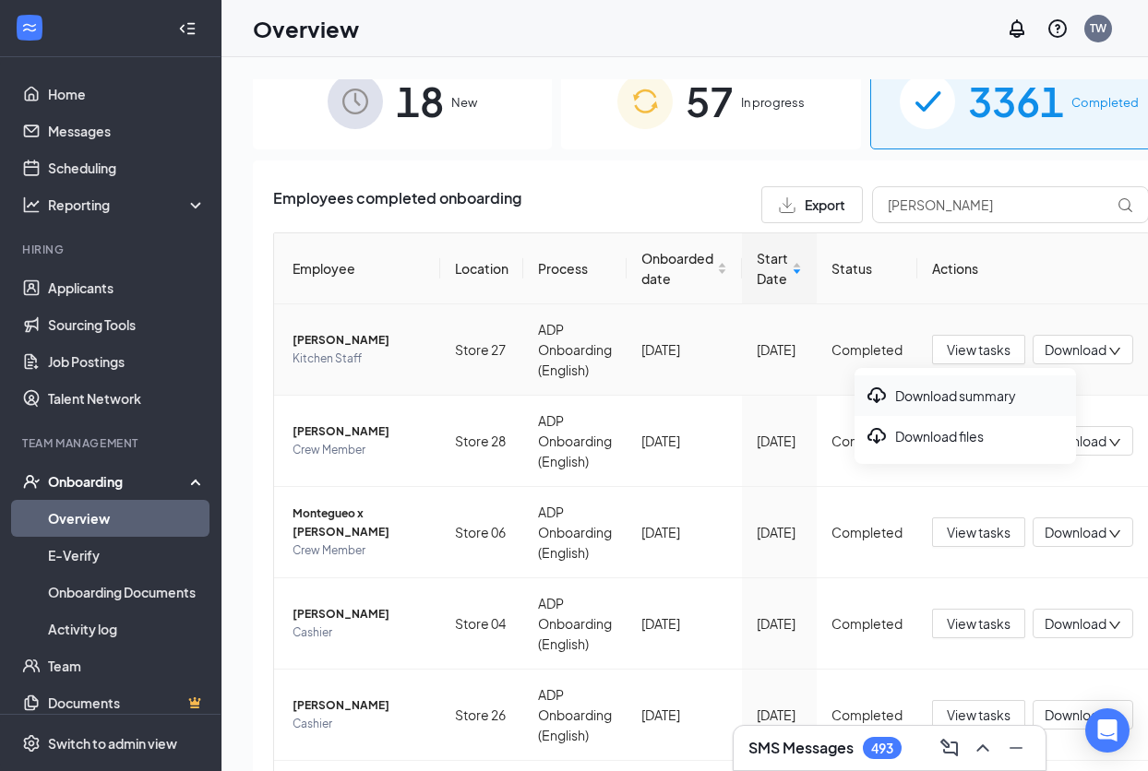
click at [979, 402] on div "Download summary" at bounding box center [965, 396] width 199 height 22
drag, startPoint x: 876, startPoint y: 209, endPoint x: 821, endPoint y: 208, distance: 54.5
click at [872, 208] on input "[PERSON_NAME]" at bounding box center [1010, 204] width 277 height 37
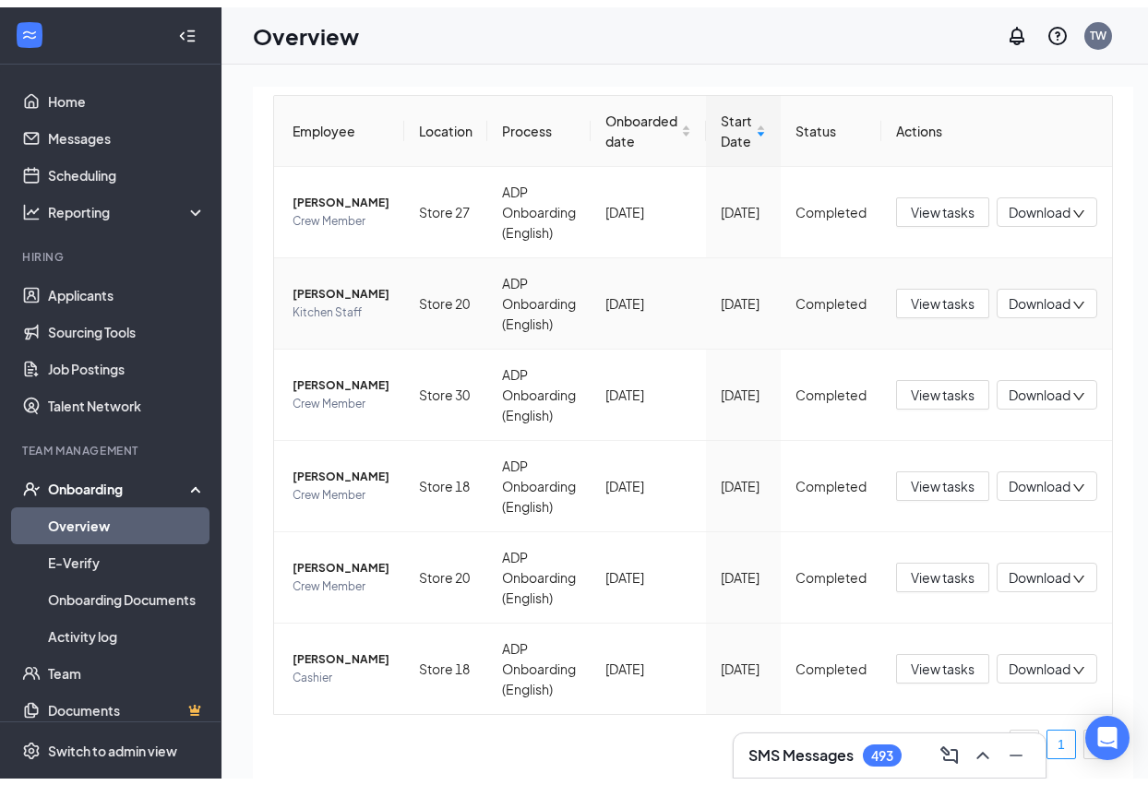
scroll to position [222, 0]
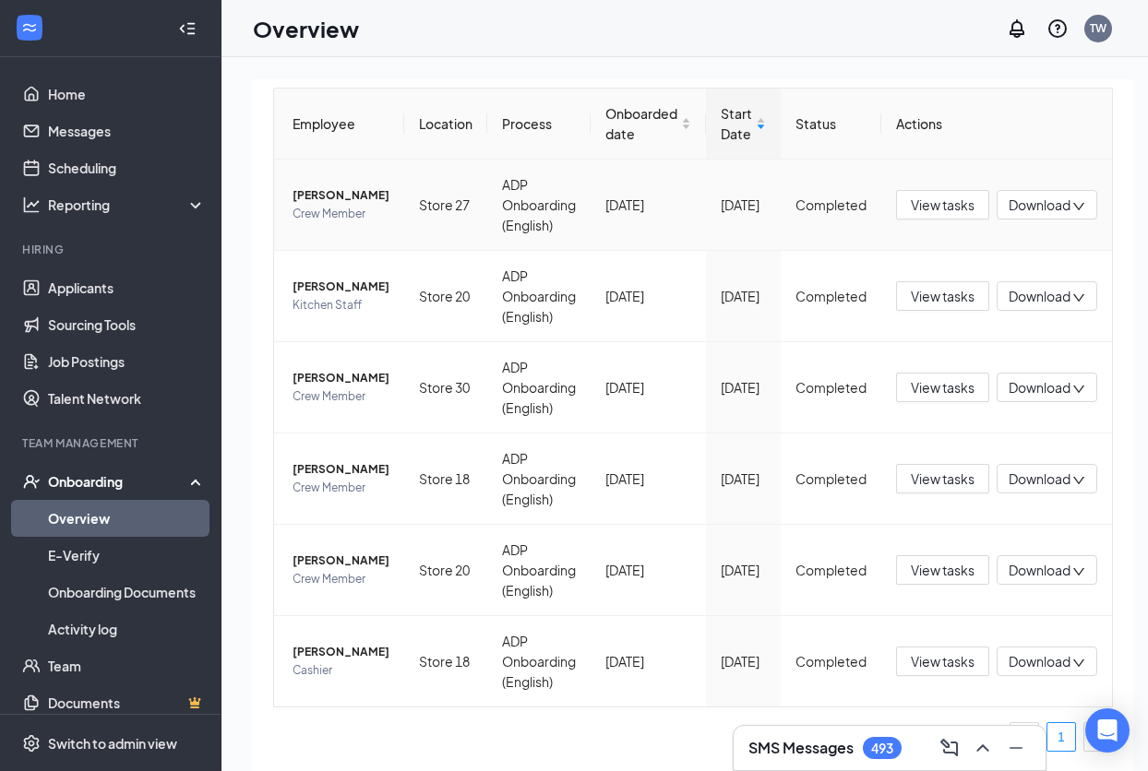
click at [1018, 196] on span "Download" at bounding box center [1040, 205] width 62 height 19
click at [955, 244] on div "Download files" at bounding box center [955, 247] width 199 height 22
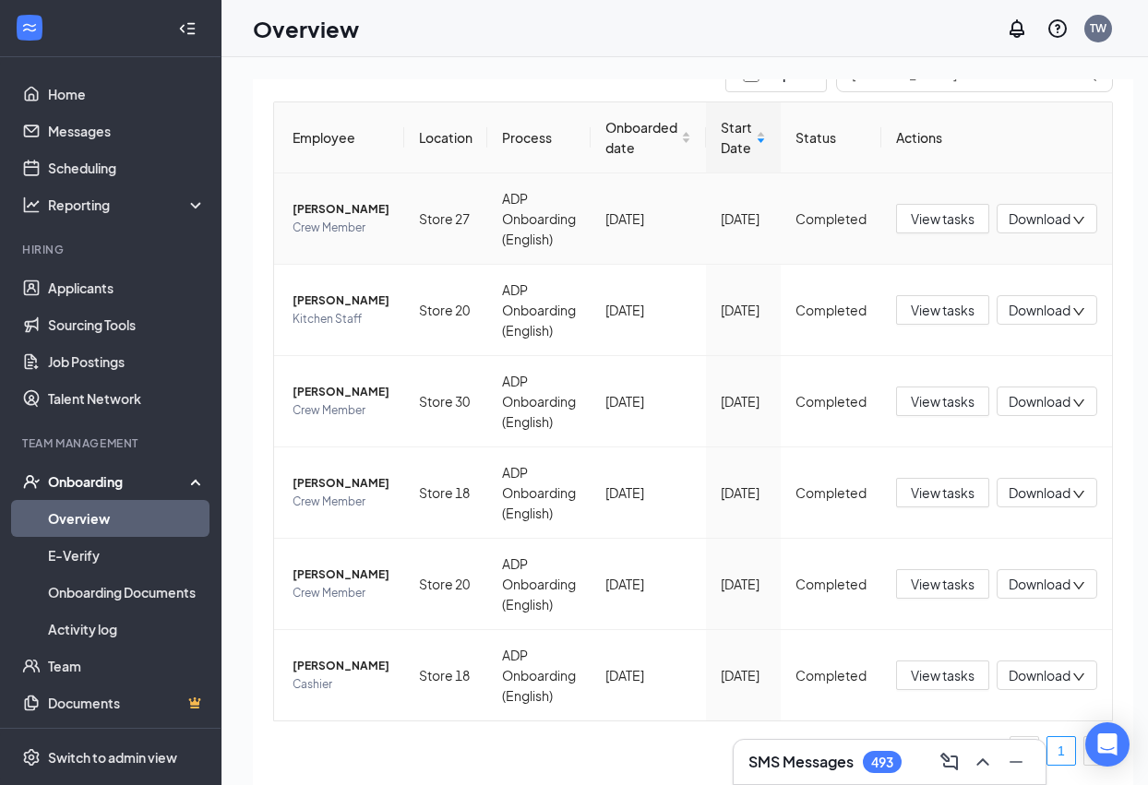
click at [1028, 209] on span "Download" at bounding box center [1040, 218] width 62 height 19
click at [956, 206] on div "Download summary" at bounding box center [955, 207] width 199 height 22
click at [738, 301] on td "[DATE]" at bounding box center [743, 310] width 75 height 91
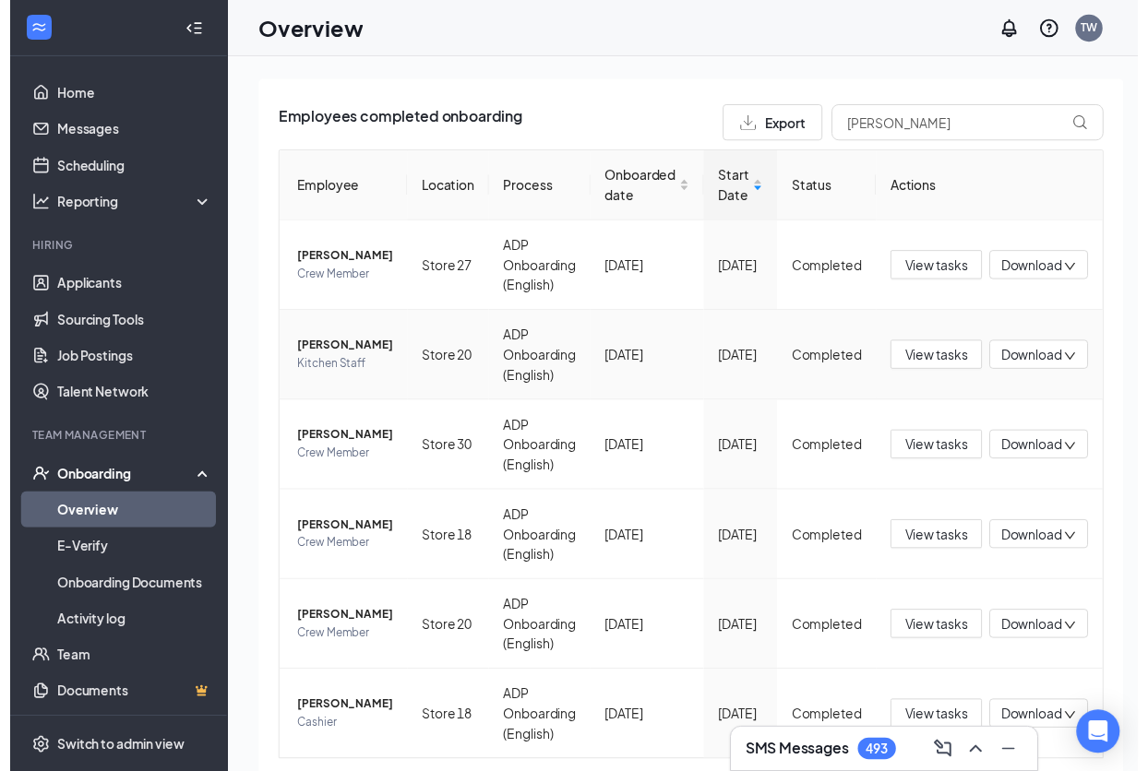
scroll to position [0, 0]
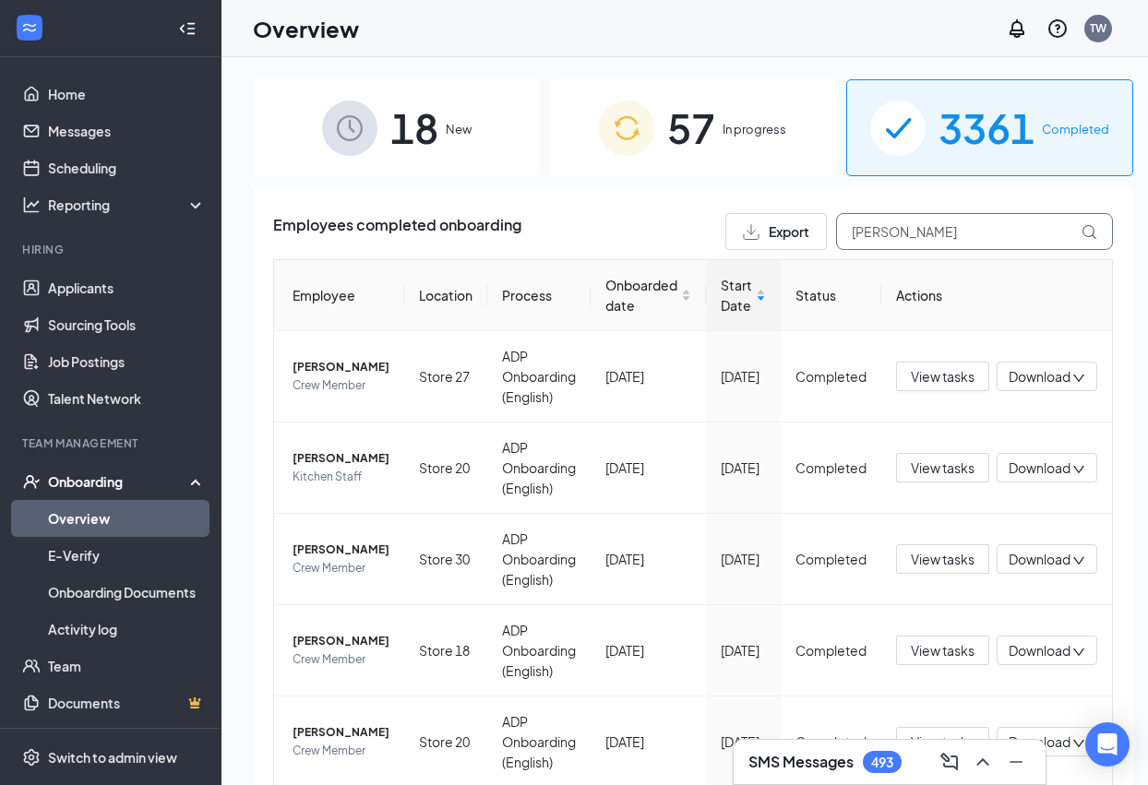
drag, startPoint x: 885, startPoint y: 235, endPoint x: 812, endPoint y: 242, distance: 73.2
click at [836, 242] on input "[PERSON_NAME]" at bounding box center [974, 231] width 277 height 37
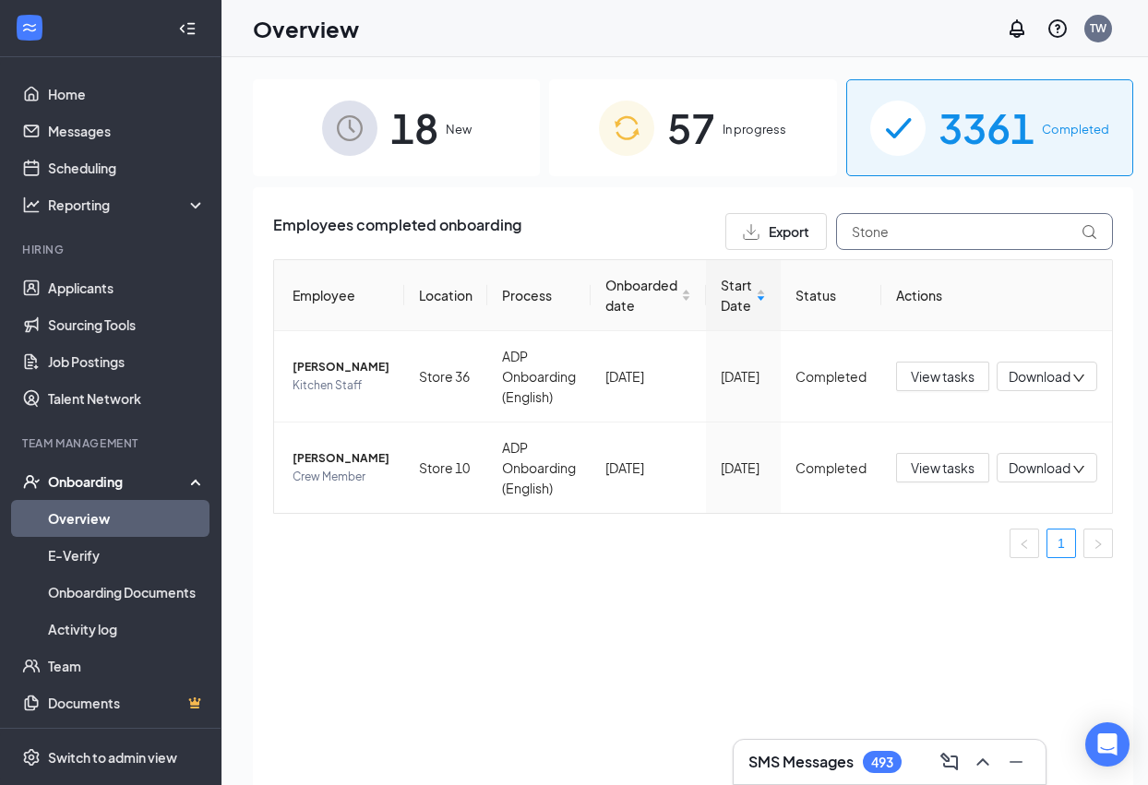
drag, startPoint x: 928, startPoint y: 230, endPoint x: 798, endPoint y: 236, distance: 130.3
click at [798, 236] on div "Export Stone" at bounding box center [919, 231] width 388 height 37
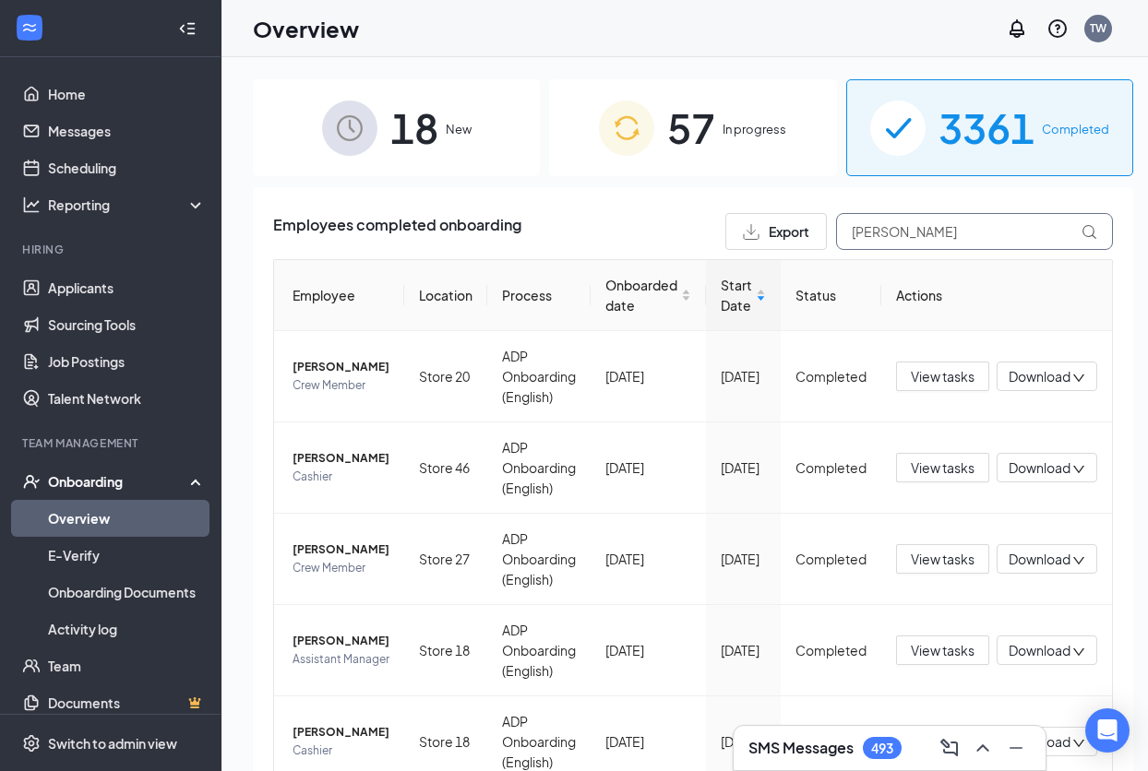
type input "[PERSON_NAME]"
click at [687, 115] on span "57" at bounding box center [691, 128] width 48 height 64
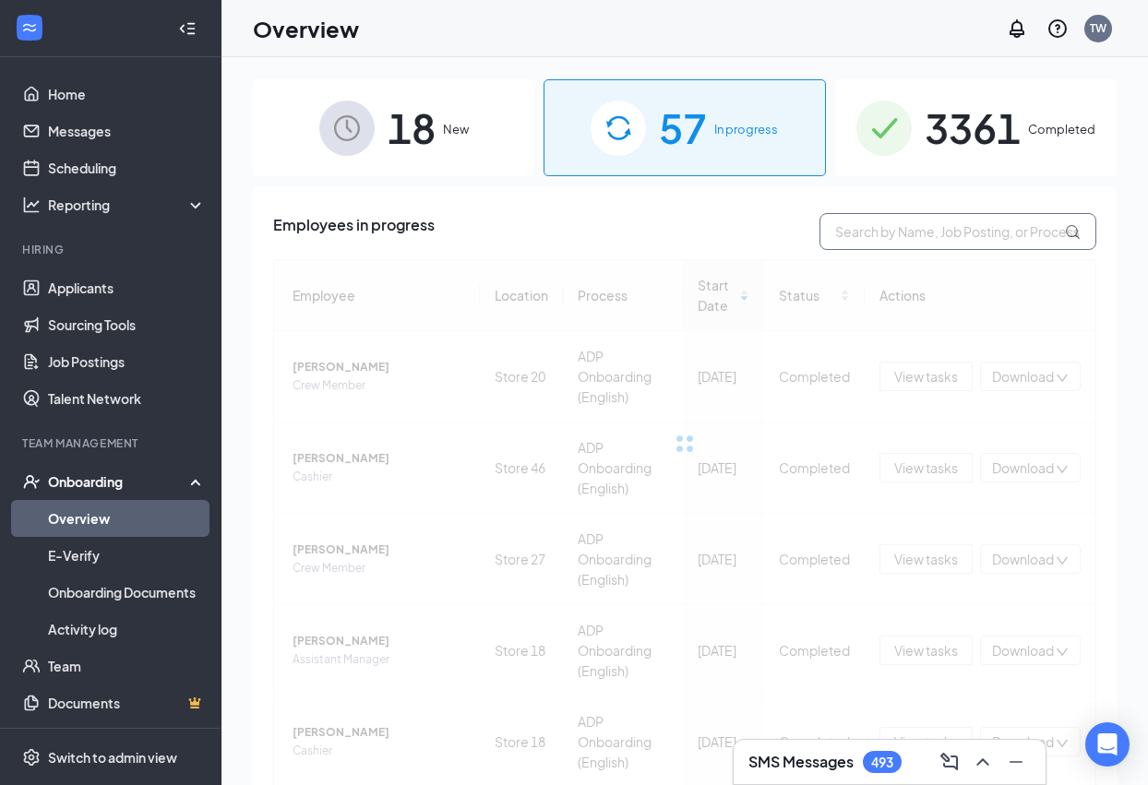
click at [839, 228] on input "text" at bounding box center [957, 231] width 277 height 37
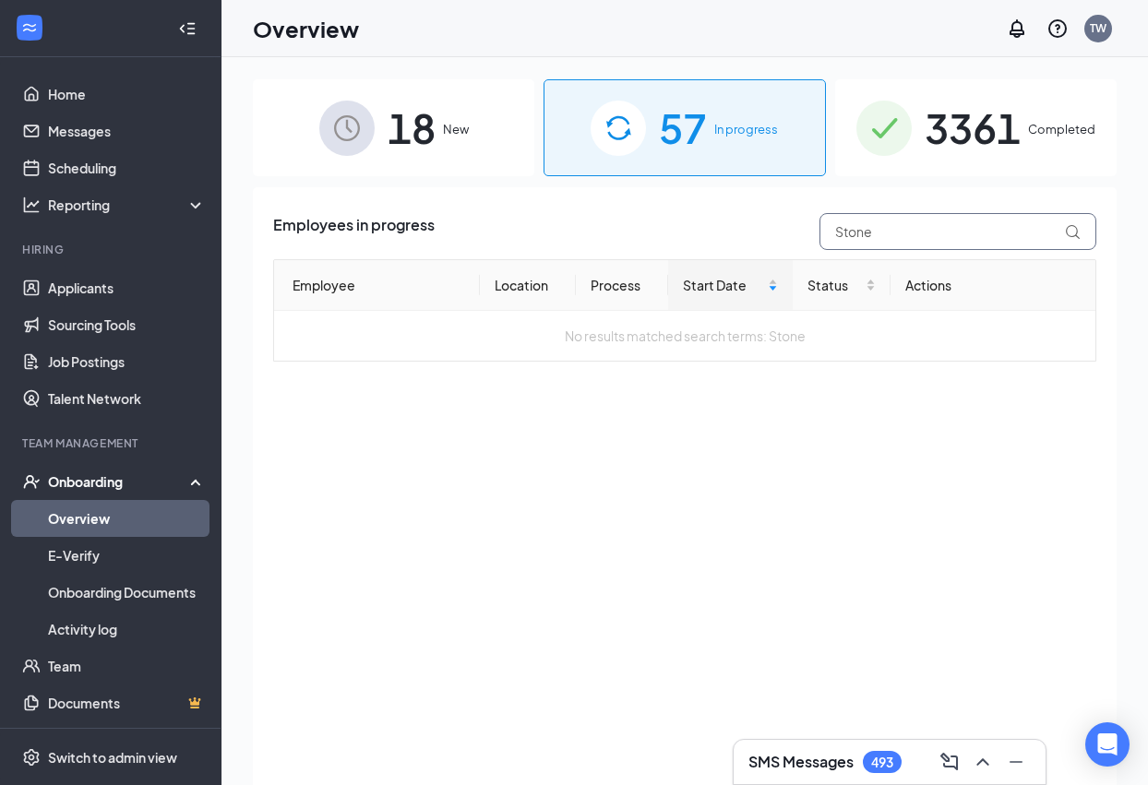
drag, startPoint x: 934, startPoint y: 232, endPoint x: 809, endPoint y: 236, distance: 124.7
click at [810, 236] on div "Stone" at bounding box center [953, 231] width 286 height 37
drag, startPoint x: 909, startPoint y: 231, endPoint x: 814, endPoint y: 231, distance: 95.1
click at [814, 231] on div "Stone" at bounding box center [953, 231] width 286 height 37
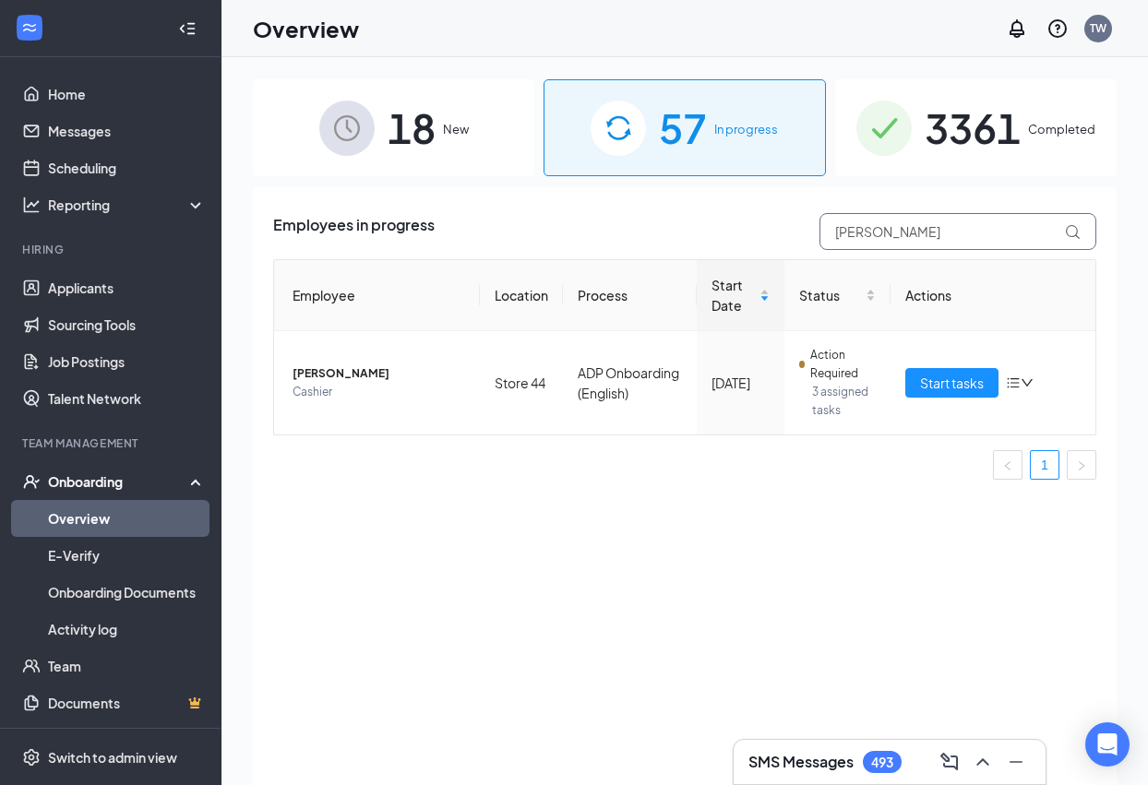
type input "[PERSON_NAME]"
click at [931, 134] on span "3361" at bounding box center [973, 128] width 96 height 64
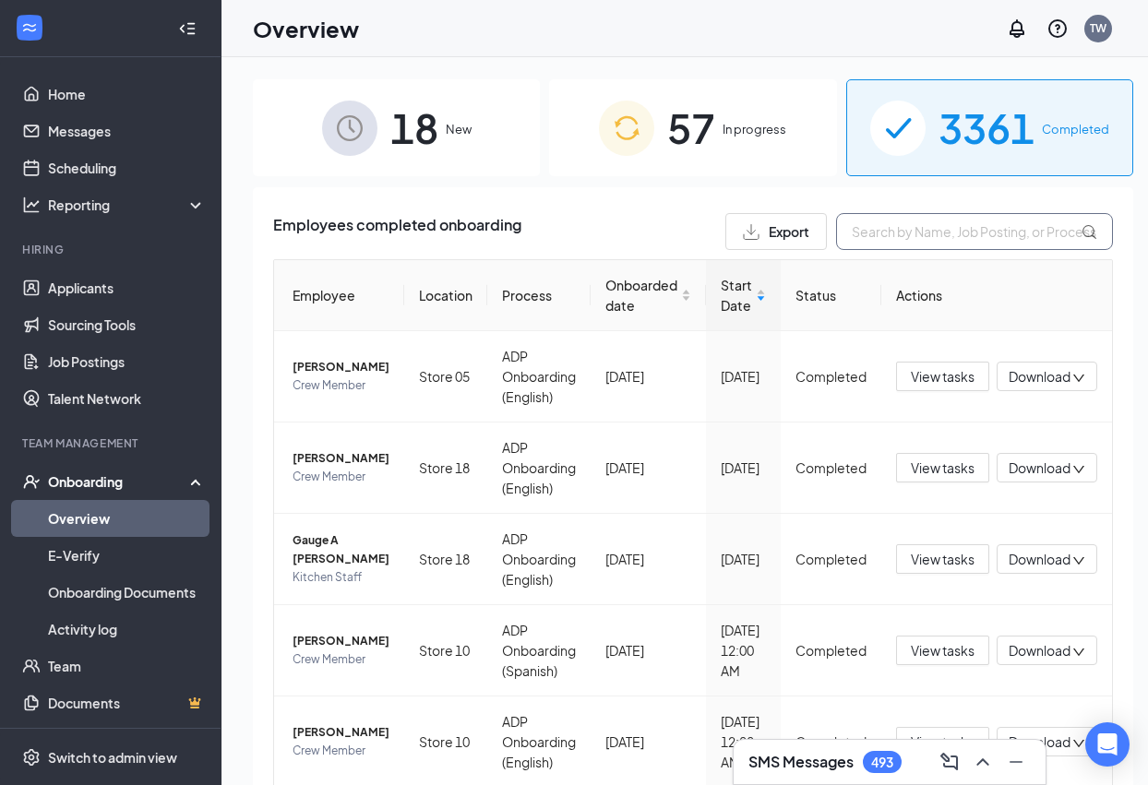
click at [880, 233] on input "text" at bounding box center [974, 231] width 277 height 37
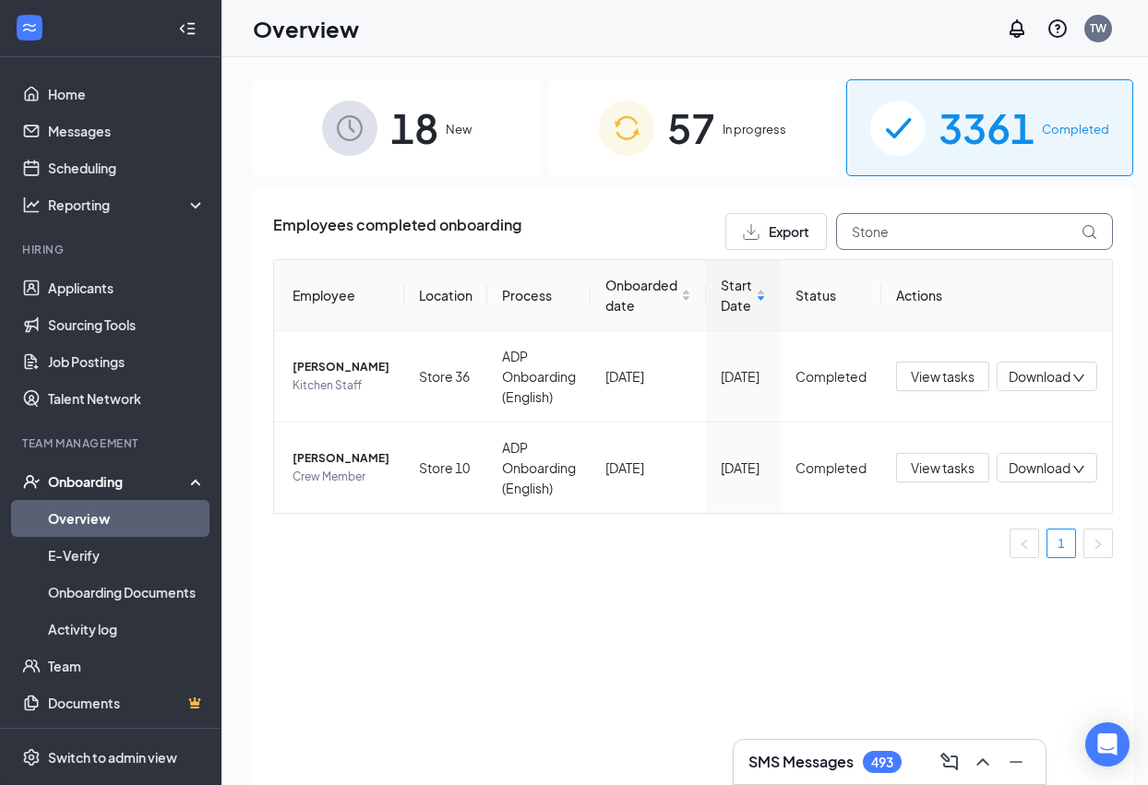
drag, startPoint x: 917, startPoint y: 238, endPoint x: 819, endPoint y: 238, distance: 98.7
click at [819, 238] on div "Export Stone" at bounding box center [919, 231] width 388 height 37
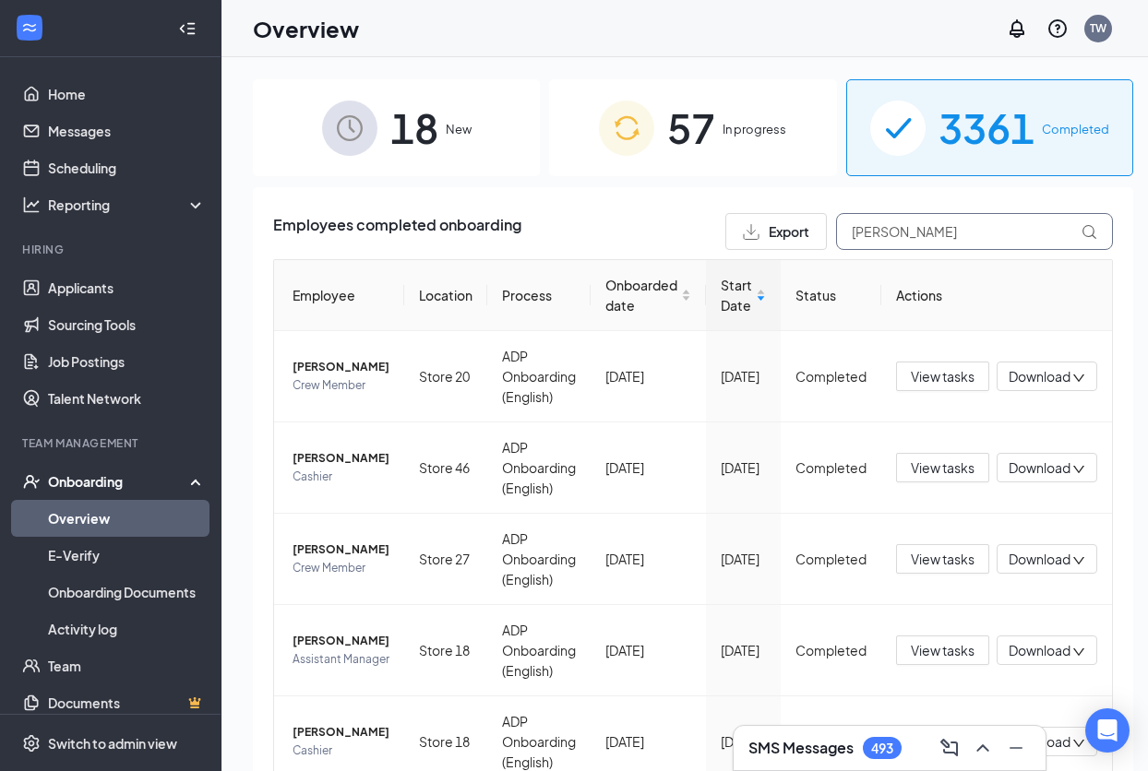
type input "[PERSON_NAME]"
click at [740, 131] on span "In progress" at bounding box center [755, 129] width 64 height 18
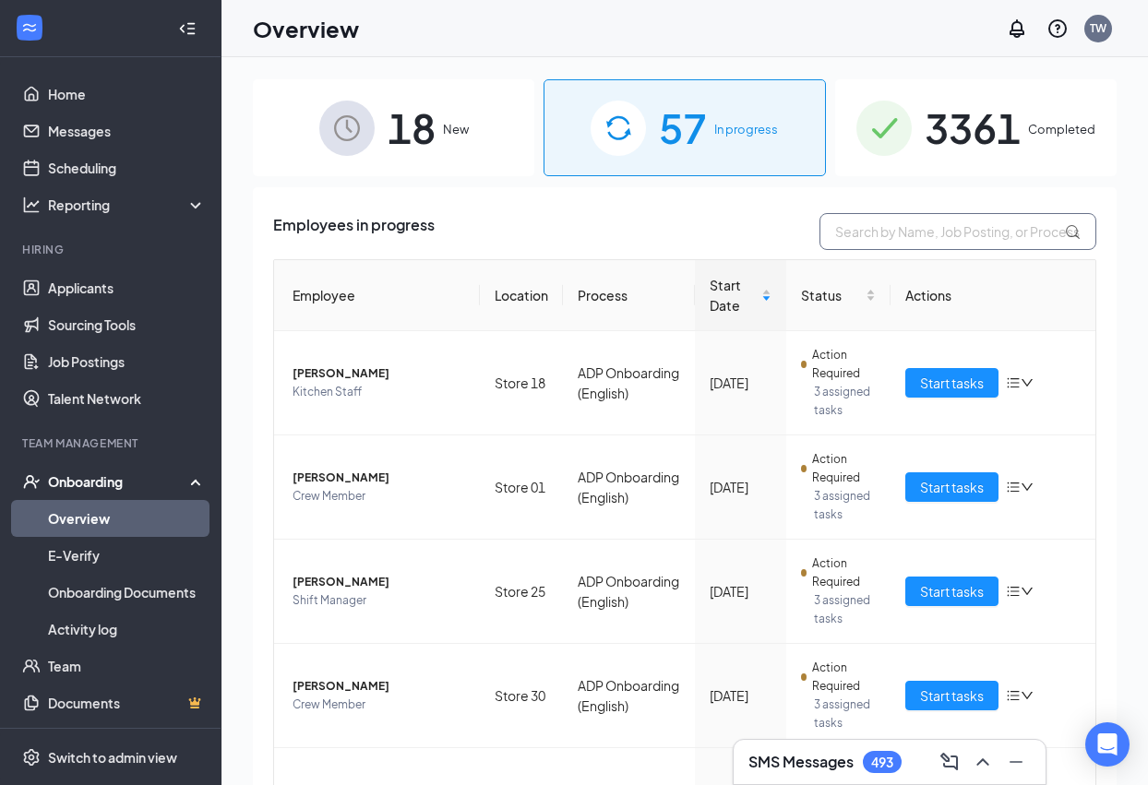
click at [850, 231] on input "text" at bounding box center [957, 231] width 277 height 37
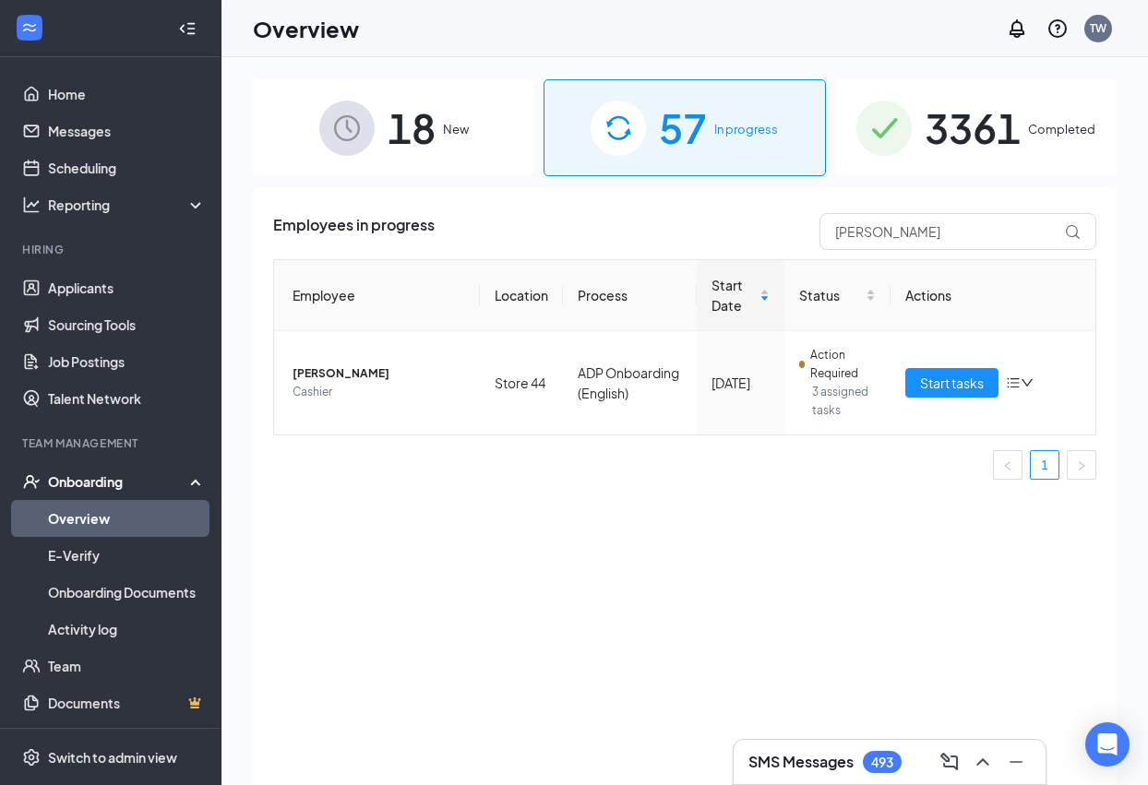
click at [767, 42] on div "Overview TW" at bounding box center [684, 28] width 927 height 57
drag, startPoint x: 923, startPoint y: 225, endPoint x: 797, endPoint y: 224, distance: 125.5
click at [797, 224] on div "Employees in progress [PERSON_NAME]" at bounding box center [684, 231] width 823 height 37
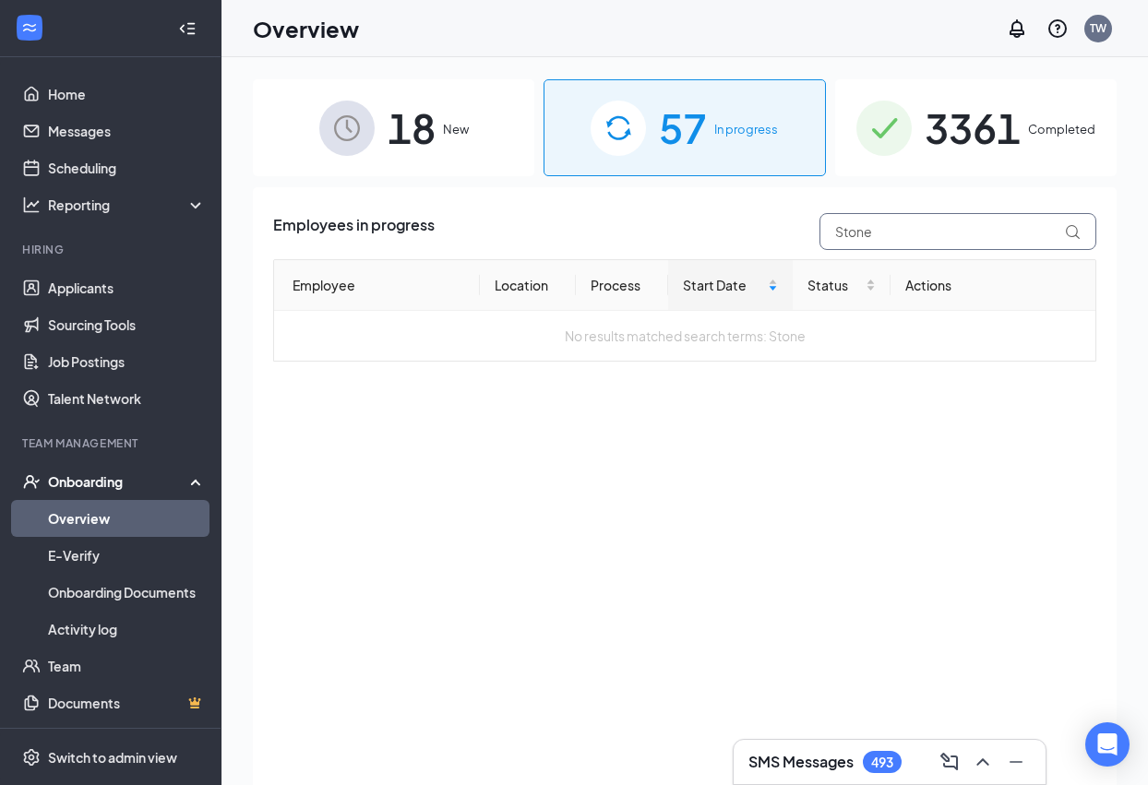
type input "Stone"
click at [992, 131] on span "3361" at bounding box center [973, 128] width 96 height 64
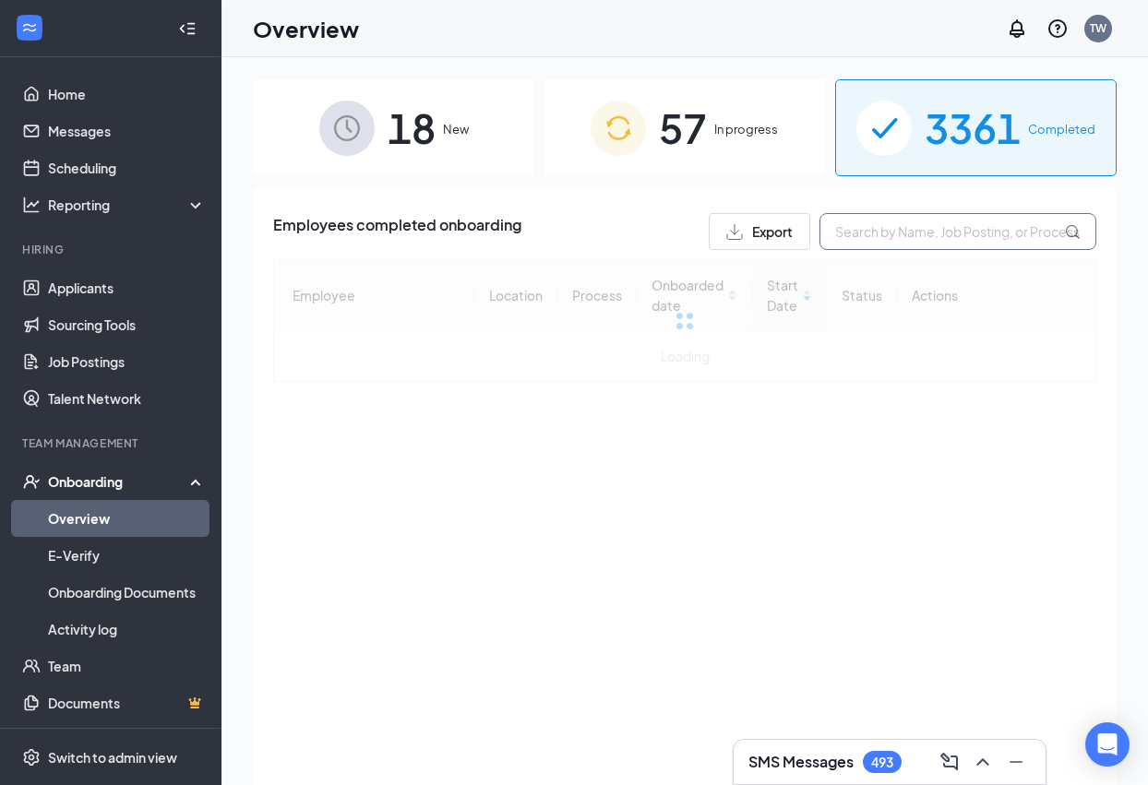
click at [893, 242] on input "text" at bounding box center [957, 231] width 277 height 37
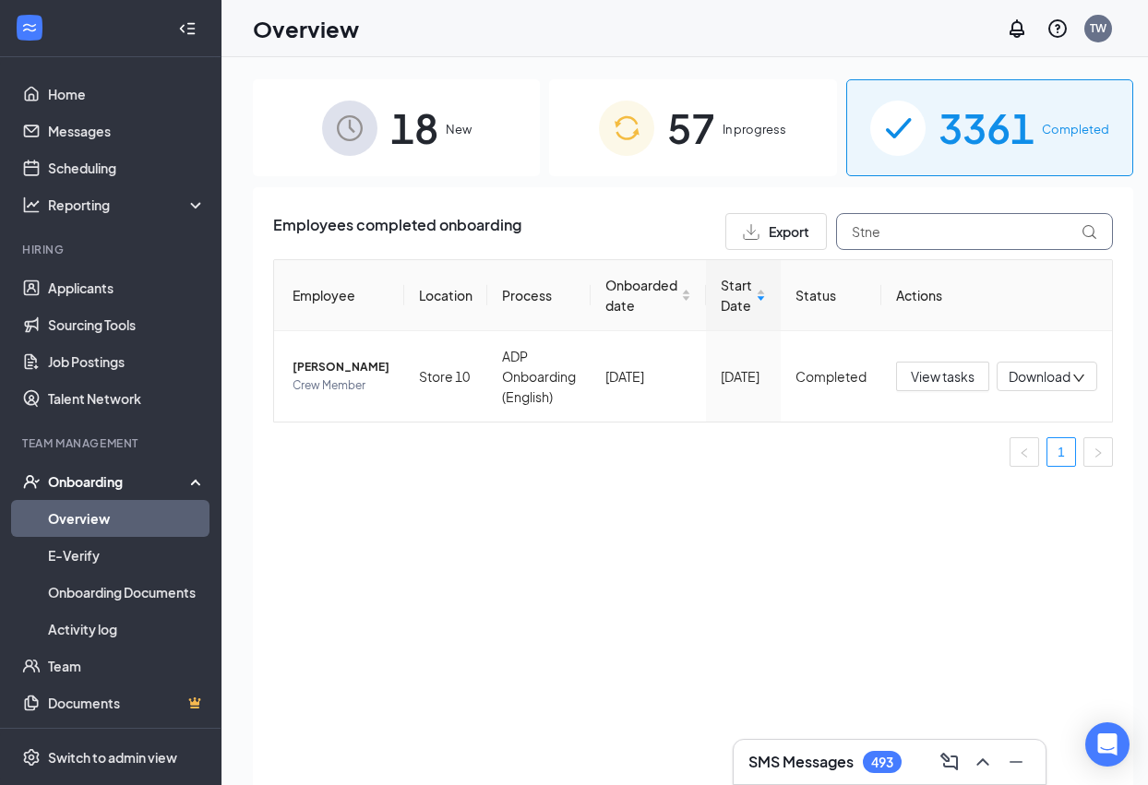
drag, startPoint x: 874, startPoint y: 233, endPoint x: 790, endPoint y: 245, distance: 84.8
click at [790, 245] on div "Export Stne" at bounding box center [919, 231] width 388 height 37
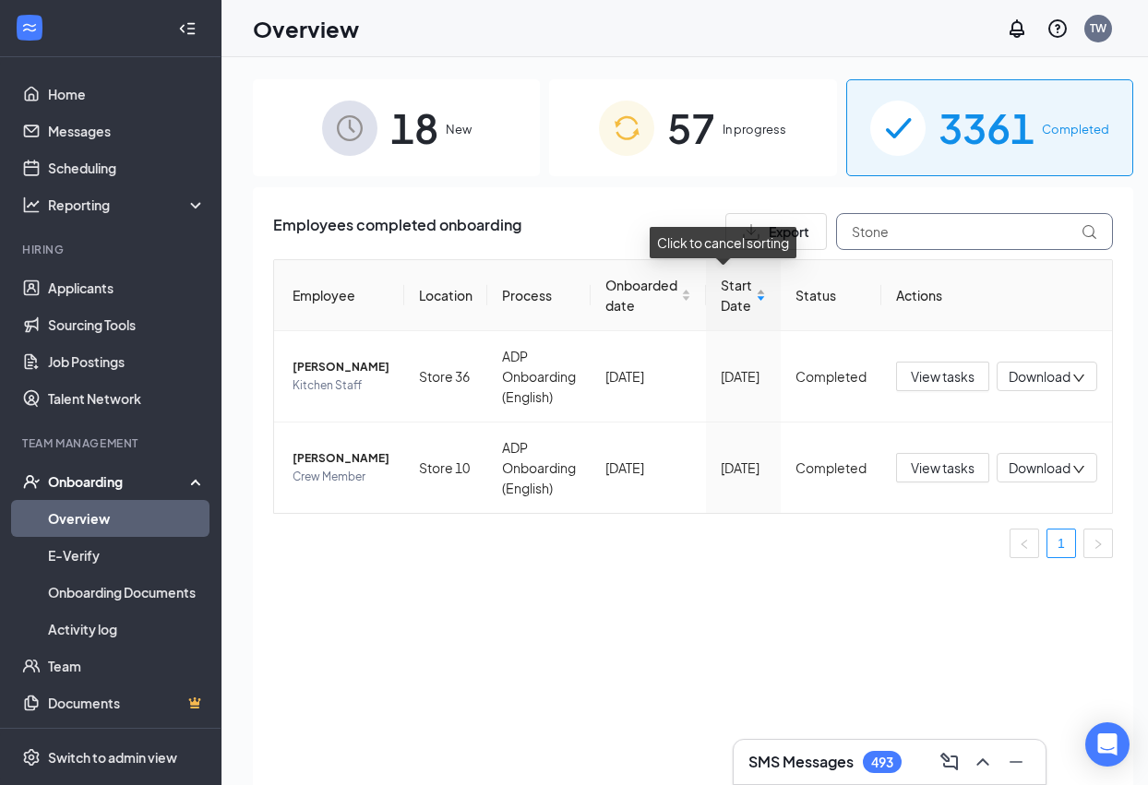
type input "Stone"
click at [740, 300] on div "Start Date" at bounding box center [743, 295] width 45 height 41
click at [742, 288] on div "Start Date" at bounding box center [743, 295] width 45 height 41
click at [430, 132] on span "18" at bounding box center [414, 128] width 48 height 64
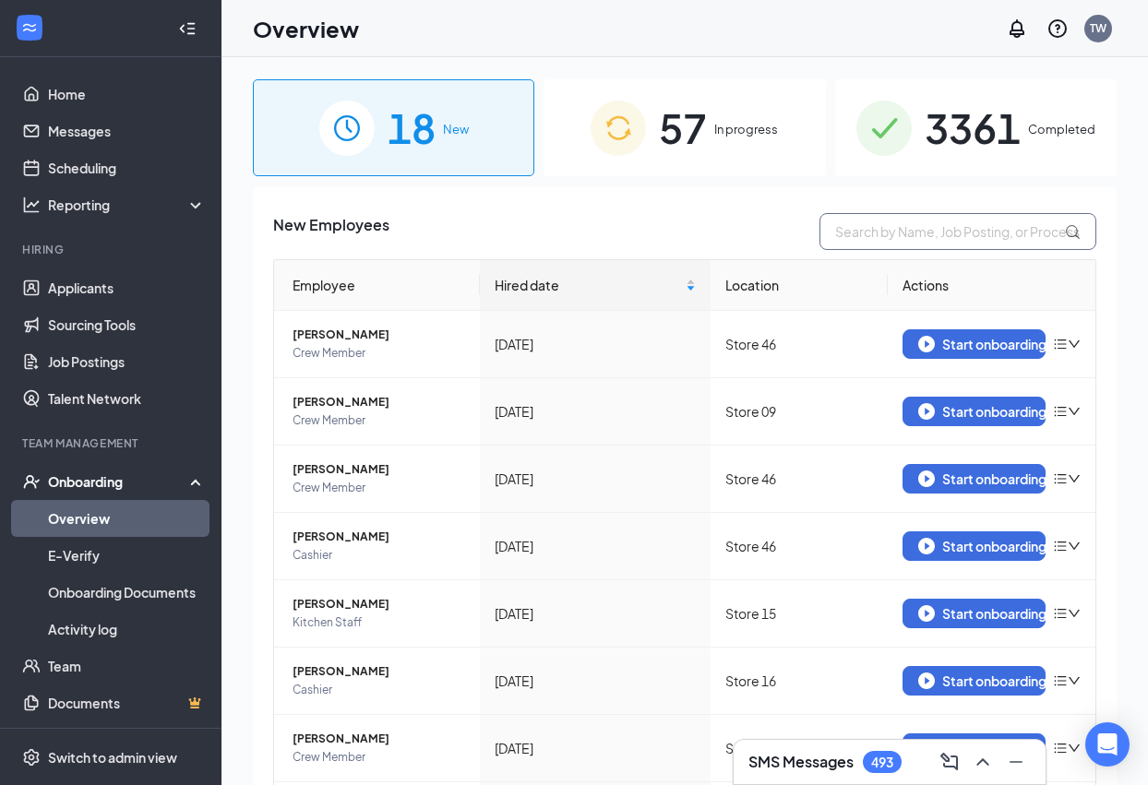
click at [867, 229] on input "text" at bounding box center [957, 231] width 277 height 37
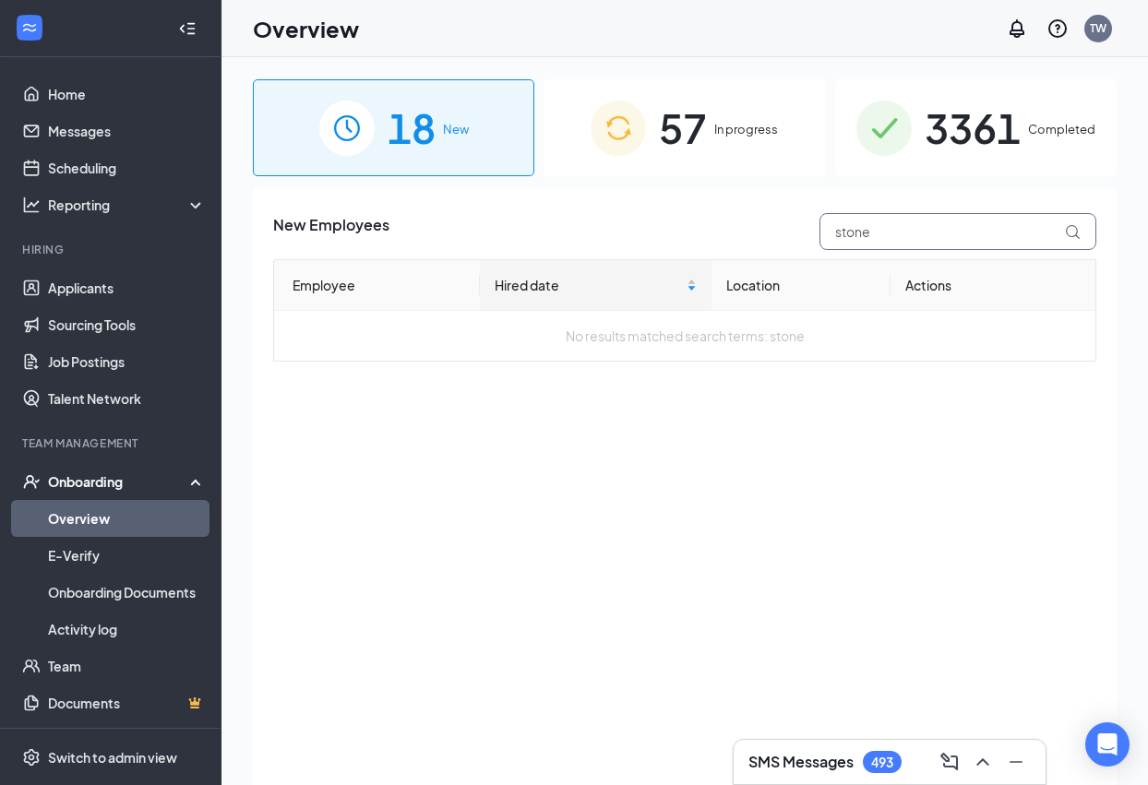
type input "stone"
click at [764, 120] on span "In progress" at bounding box center [746, 129] width 64 height 18
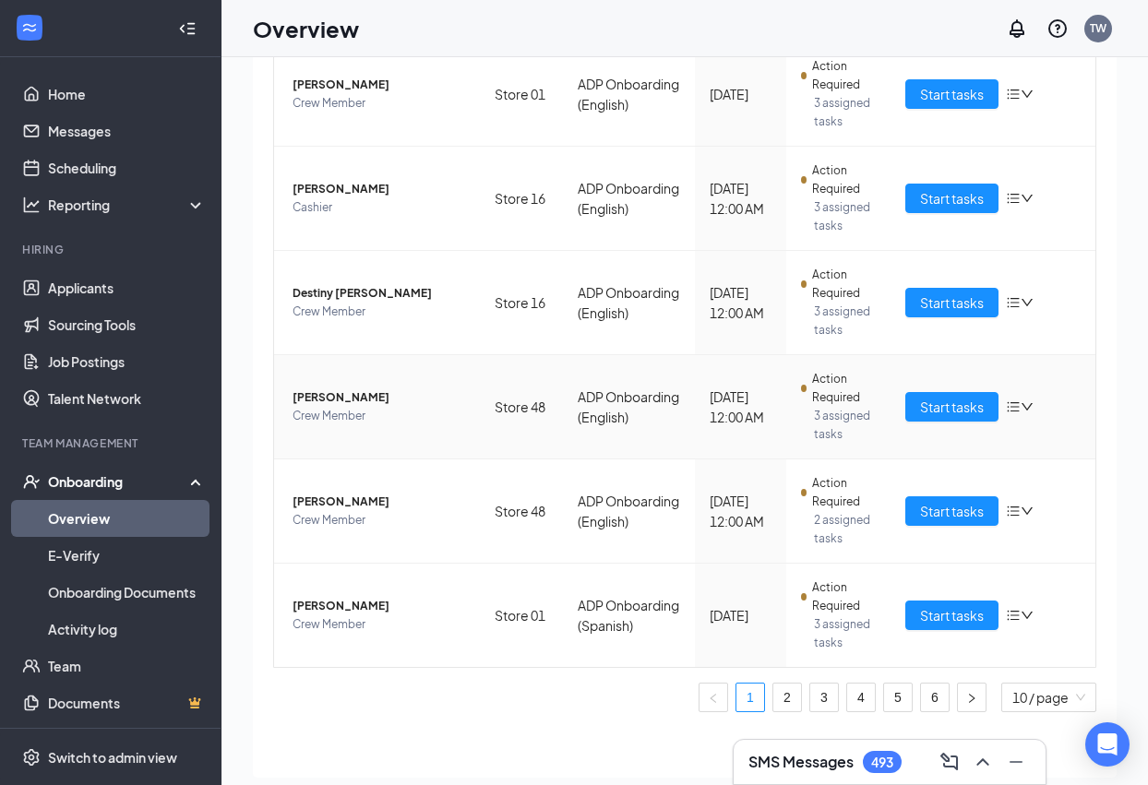
scroll to position [83, 0]
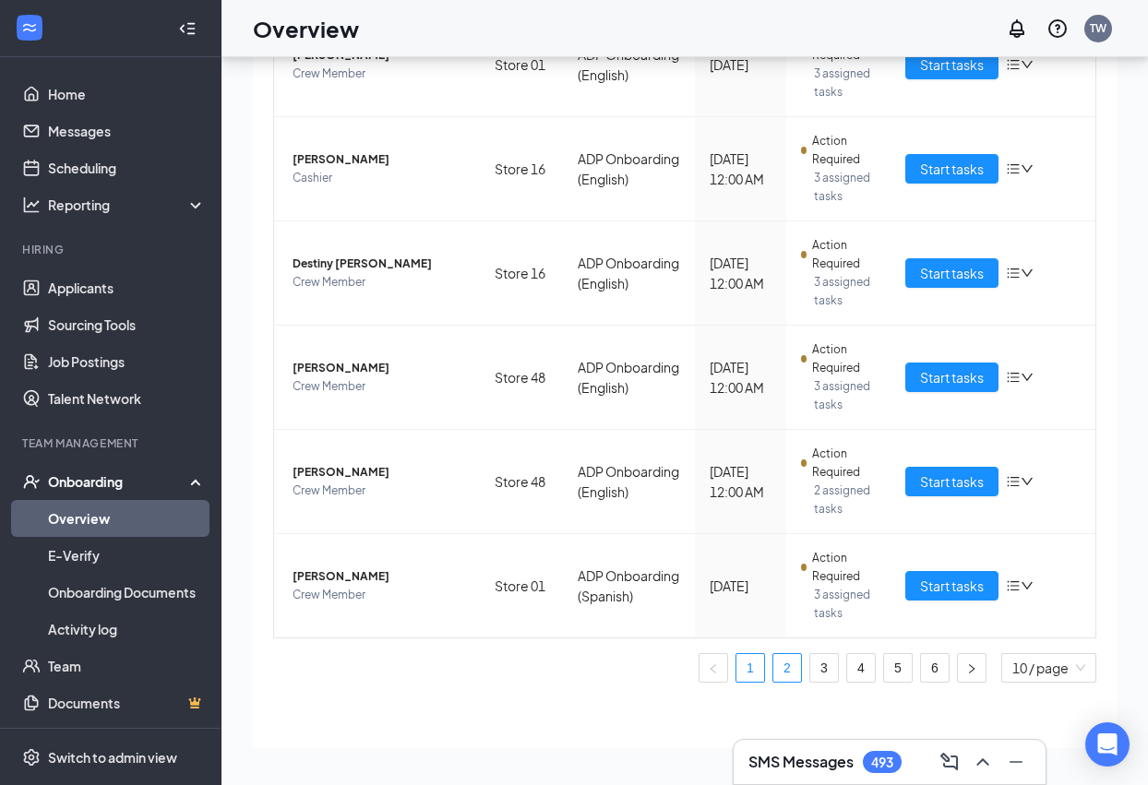
click at [773, 668] on link "2" at bounding box center [787, 668] width 28 height 28
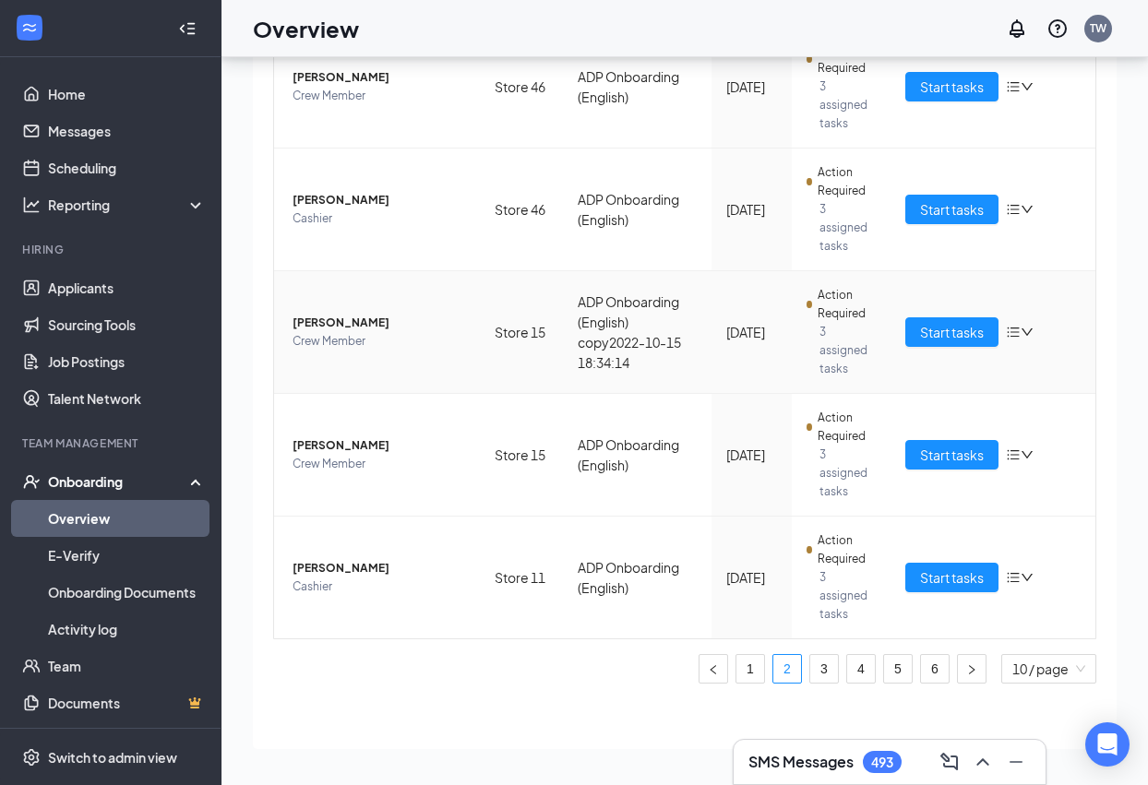
scroll to position [837, 0]
click at [810, 669] on link "3" at bounding box center [824, 668] width 28 height 28
